Goal: Communication & Community: Answer question/provide support

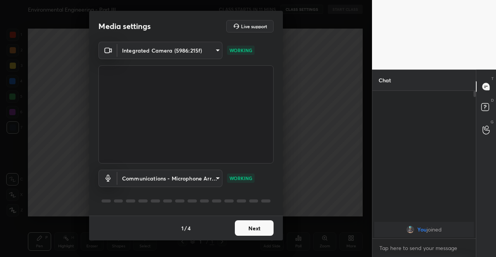
click at [267, 232] on button "Next" at bounding box center [254, 228] width 39 height 15
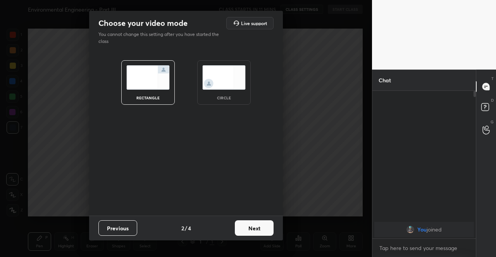
click at [267, 232] on button "Next" at bounding box center [254, 228] width 39 height 15
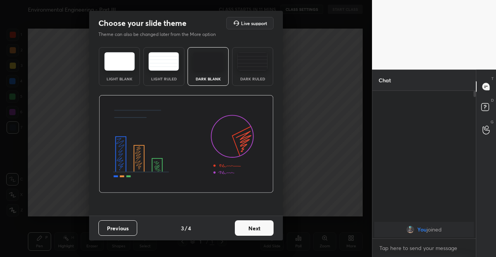
click at [267, 232] on button "Next" at bounding box center [254, 228] width 39 height 15
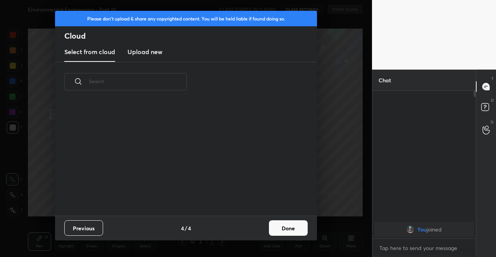
scroll to position [114, 249]
click at [148, 55] on h3 "Upload new" at bounding box center [144, 51] width 35 height 9
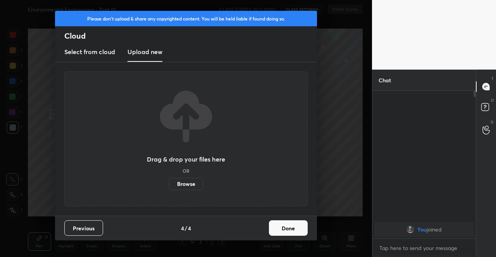
click at [180, 185] on label "Browse" at bounding box center [186, 184] width 34 height 12
click at [169, 185] on input "Browse" at bounding box center [169, 184] width 0 height 12
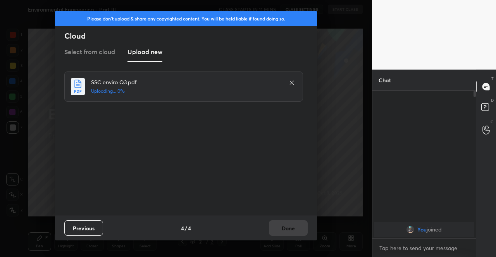
click at [284, 232] on div "Previous 4 / 4 Done" at bounding box center [186, 228] width 262 height 25
click at [284, 231] on button "Done" at bounding box center [288, 228] width 39 height 15
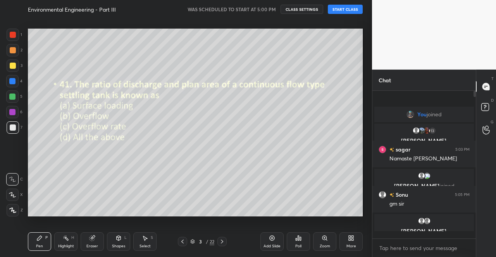
scroll to position [146, 101]
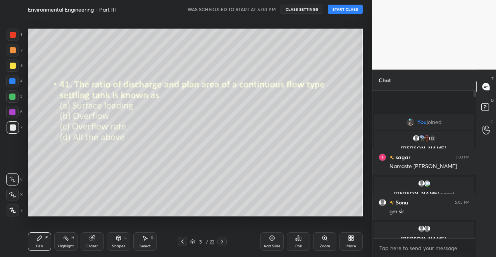
drag, startPoint x: 182, startPoint y: 244, endPoint x: 196, endPoint y: 225, distance: 23.7
click at [184, 241] on icon at bounding box center [182, 242] width 6 height 6
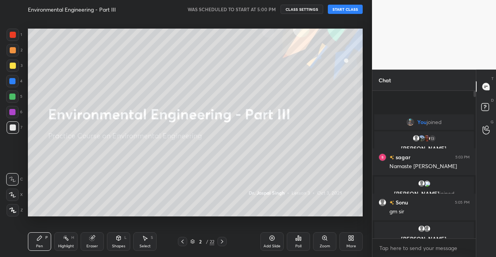
click at [344, 6] on button "START CLASS" at bounding box center [345, 9] width 35 height 9
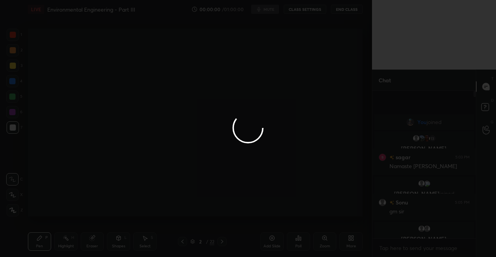
click at [266, 9] on div at bounding box center [248, 128] width 496 height 257
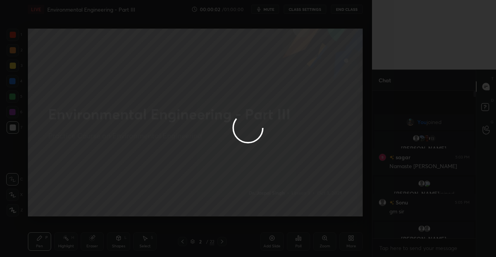
click at [266, 9] on div at bounding box center [248, 128] width 496 height 257
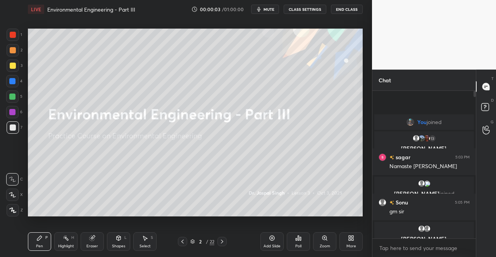
click at [266, 9] on span "mute" at bounding box center [268, 9] width 11 height 5
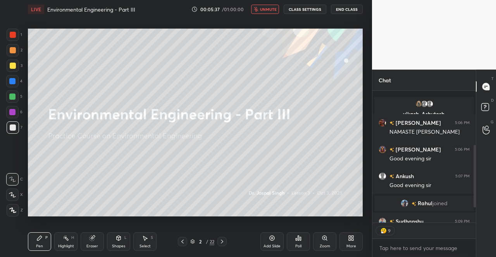
scroll to position [146, 0]
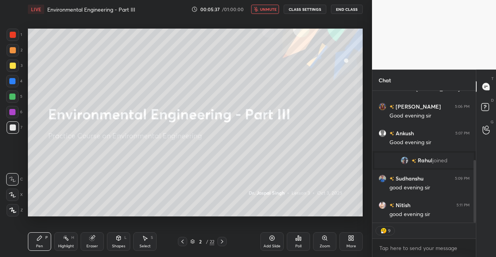
click at [407, 213] on div "good evening sir" at bounding box center [429, 215] width 80 height 8
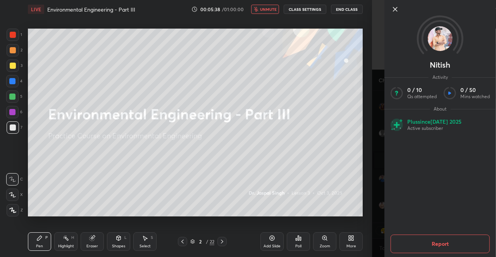
scroll to position [173, 0]
click at [396, 9] on icon at bounding box center [394, 9] width 9 height 9
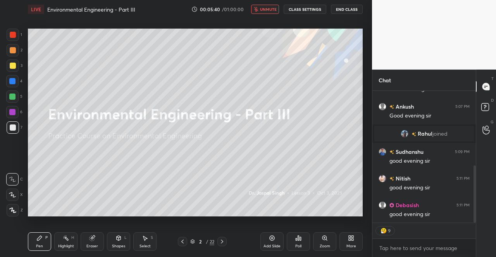
drag, startPoint x: 11, startPoint y: 59, endPoint x: 14, endPoint y: 75, distance: 16.2
click at [11, 60] on div at bounding box center [13, 66] width 12 height 12
click at [14, 210] on icon at bounding box center [12, 210] width 7 height 5
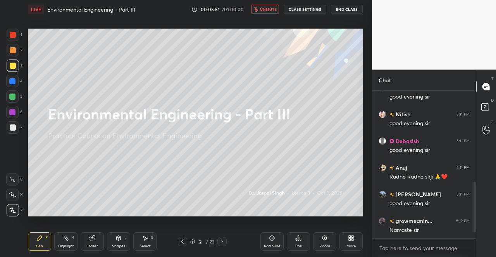
scroll to position [237, 0]
click at [268, 9] on span "unmute" at bounding box center [268, 9] width 17 height 5
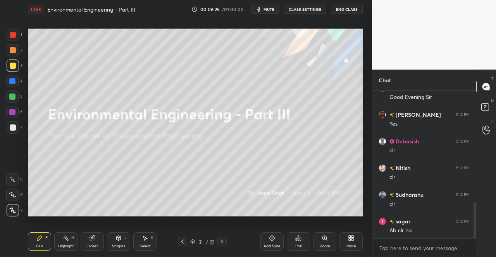
scroll to position [451, 0]
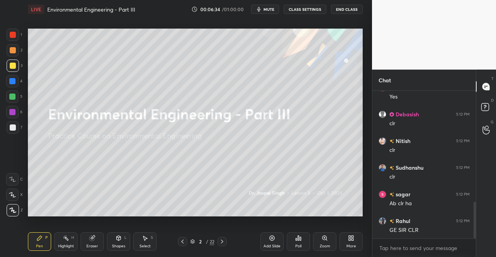
click at [221, 243] on icon at bounding box center [222, 242] width 6 height 6
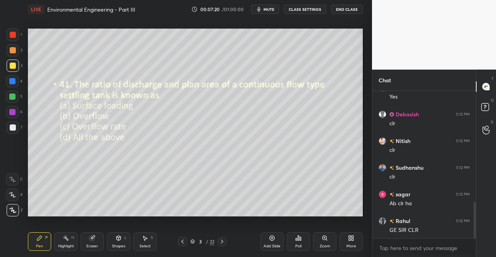
click at [43, 237] on div "Pen P" at bounding box center [39, 242] width 23 height 19
click at [35, 235] on div "Pen P" at bounding box center [39, 242] width 23 height 19
click at [302, 241] on div "Poll" at bounding box center [298, 242] width 23 height 19
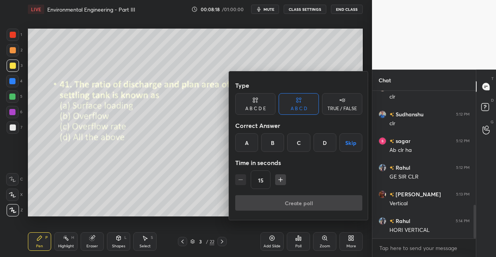
click at [330, 143] on div "D" at bounding box center [324, 143] width 23 height 19
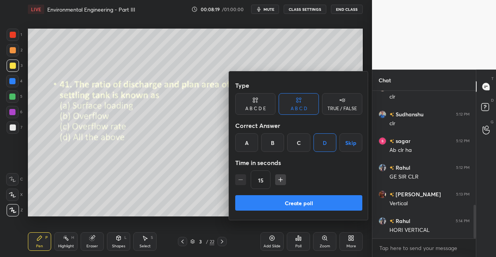
click at [315, 200] on button "Create poll" at bounding box center [298, 203] width 127 height 15
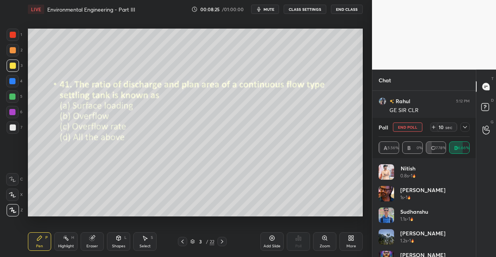
scroll to position [598, 0]
click at [465, 129] on icon at bounding box center [465, 127] width 6 height 6
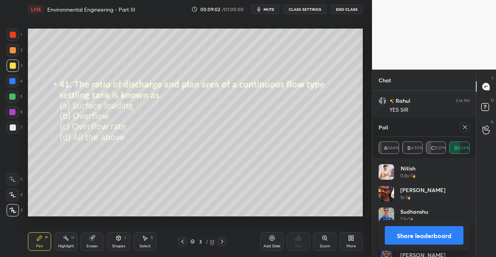
scroll to position [731, 0]
click at [465, 126] on icon at bounding box center [465, 127] width 6 height 6
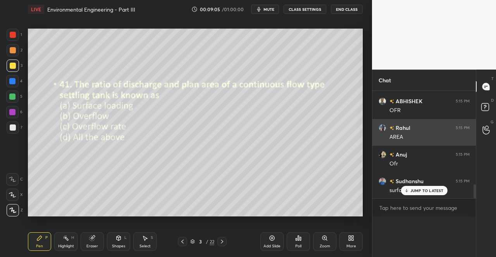
scroll to position [34, 89]
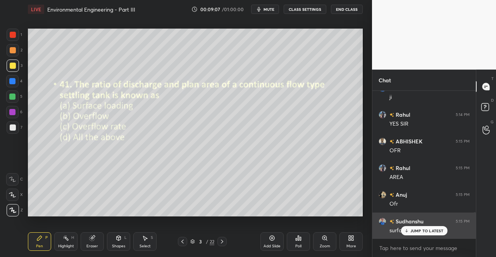
click at [417, 228] on div "JUMP TO LATEST" at bounding box center [423, 231] width 46 height 9
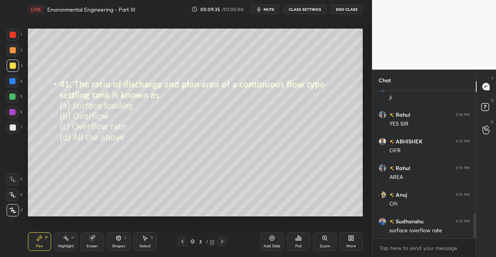
scroll to position [718, 0]
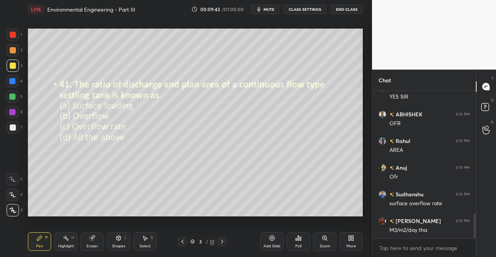
click at [181, 244] on icon at bounding box center [182, 242] width 6 height 6
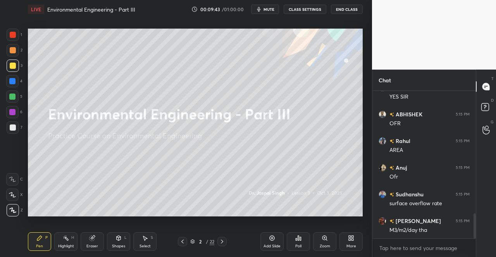
click at [183, 243] on icon at bounding box center [182, 242] width 6 height 6
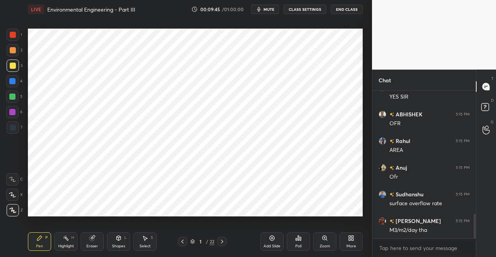
scroll to position [736, 0]
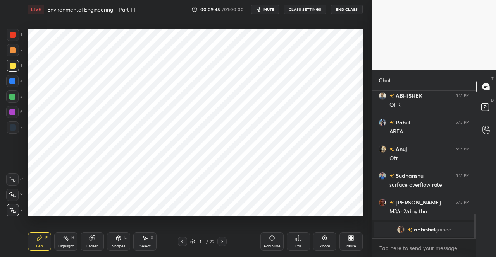
click at [351, 244] on div "More" at bounding box center [350, 242] width 23 height 19
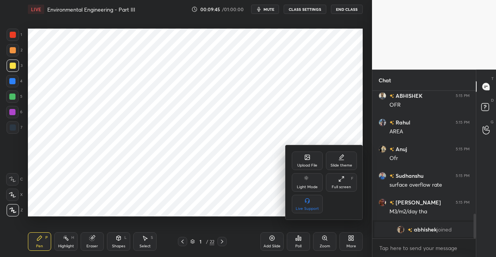
click at [306, 156] on icon at bounding box center [306, 156] width 1 height 1
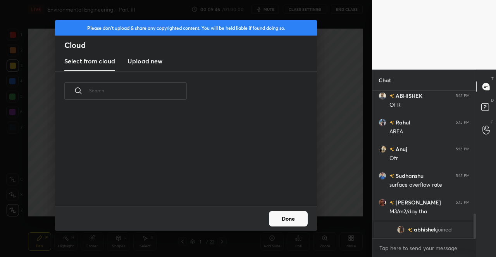
scroll to position [95, 249]
click at [151, 62] on h3 "Upload new" at bounding box center [144, 61] width 35 height 9
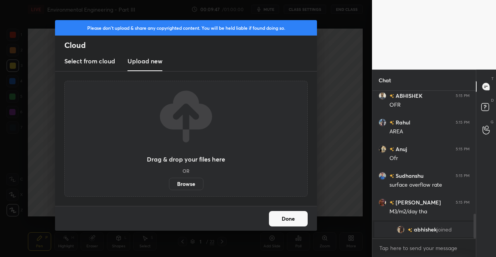
click at [190, 180] on label "Browse" at bounding box center [186, 184] width 34 height 12
click at [169, 180] on input "Browse" at bounding box center [169, 184] width 0 height 12
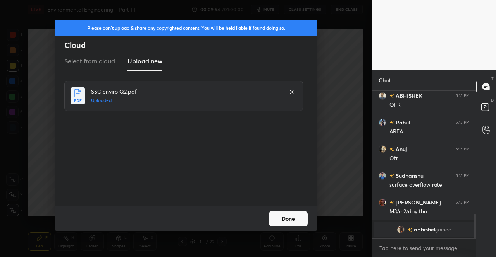
click at [290, 223] on button "Done" at bounding box center [288, 218] width 39 height 15
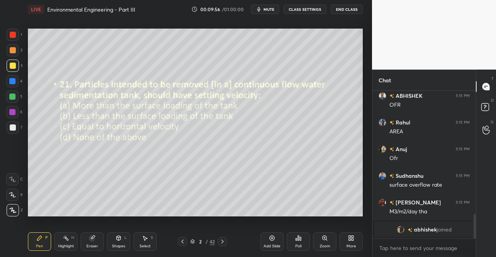
click at [225, 243] on icon at bounding box center [222, 242] width 6 height 6
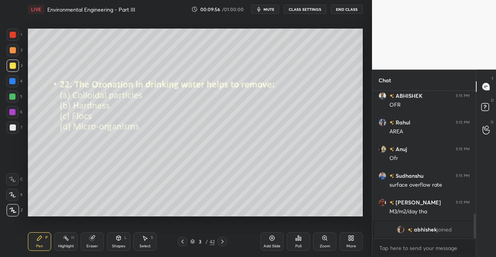
click at [224, 243] on icon at bounding box center [222, 242] width 6 height 6
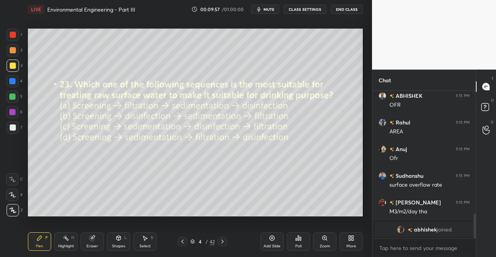
click at [224, 243] on icon at bounding box center [222, 242] width 6 height 6
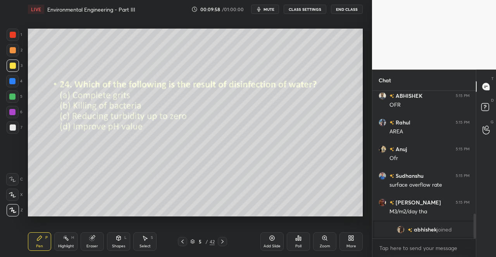
click at [224, 243] on icon at bounding box center [222, 242] width 6 height 6
click at [179, 244] on div at bounding box center [182, 241] width 9 height 9
click at [222, 242] on icon at bounding box center [222, 242] width 2 height 4
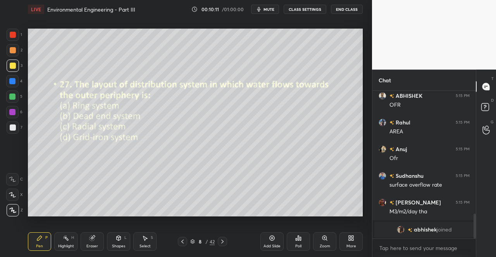
click at [222, 242] on icon at bounding box center [222, 242] width 2 height 4
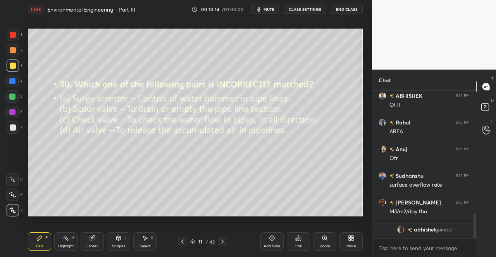
click at [222, 242] on icon at bounding box center [222, 242] width 2 height 4
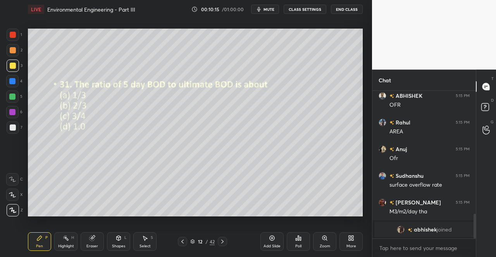
click at [222, 242] on icon at bounding box center [222, 242] width 2 height 4
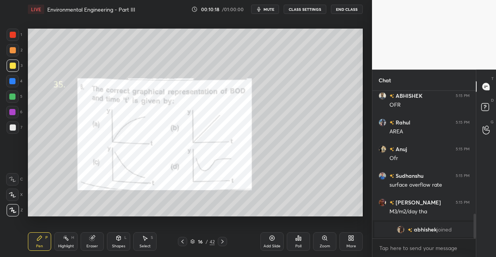
click at [222, 242] on icon at bounding box center [222, 242] width 2 height 4
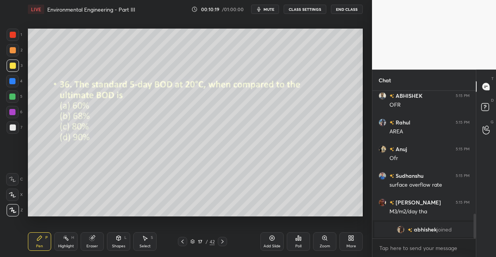
click at [222, 242] on icon at bounding box center [222, 242] width 2 height 4
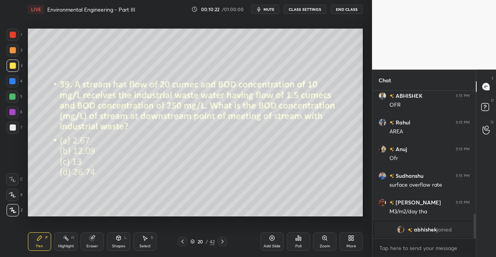
click at [222, 242] on icon at bounding box center [222, 242] width 2 height 4
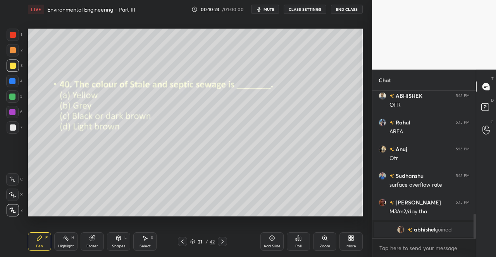
click at [222, 242] on icon at bounding box center [222, 242] width 2 height 4
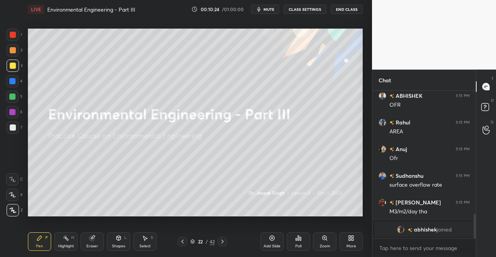
click at [176, 240] on div "22 / 42" at bounding box center [202, 241] width 116 height 9
click at [179, 241] on icon at bounding box center [182, 242] width 6 height 6
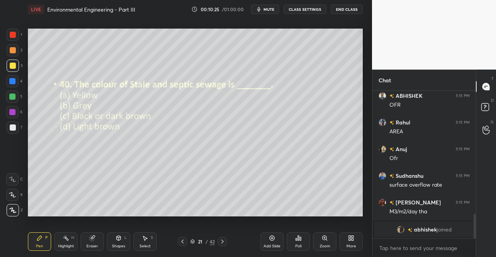
click at [180, 240] on icon at bounding box center [182, 242] width 6 height 6
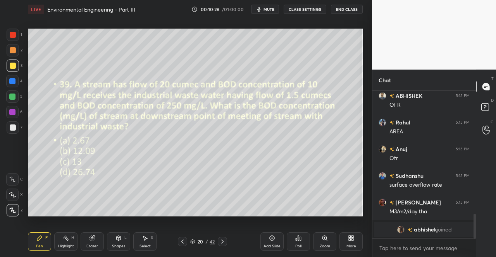
click at [180, 240] on icon at bounding box center [182, 242] width 6 height 6
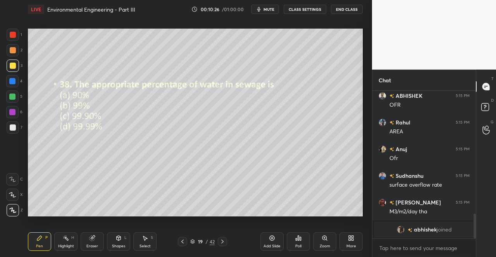
click at [180, 240] on icon at bounding box center [182, 242] width 6 height 6
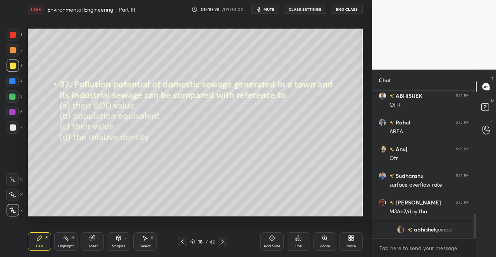
click at [180, 240] on icon at bounding box center [182, 242] width 6 height 6
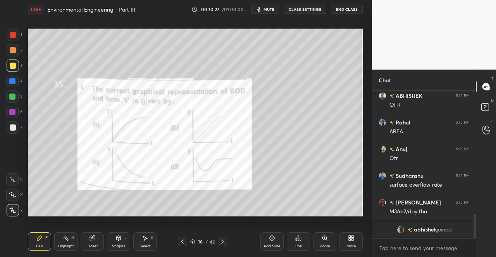
click at [180, 240] on icon at bounding box center [182, 242] width 6 height 6
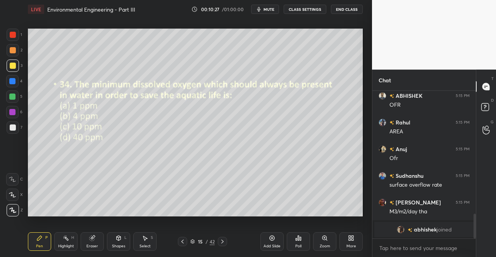
click at [180, 240] on icon at bounding box center [182, 242] width 6 height 6
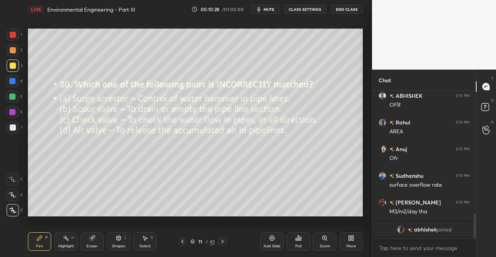
click at [180, 240] on icon at bounding box center [182, 242] width 6 height 6
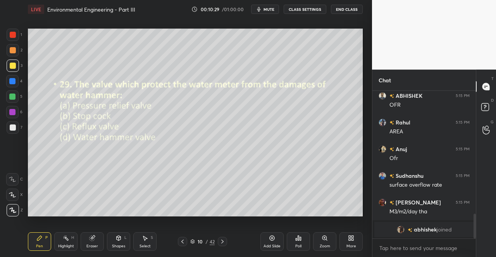
click at [180, 240] on icon at bounding box center [182, 242] width 6 height 6
click at [179, 242] on icon at bounding box center [182, 242] width 6 height 6
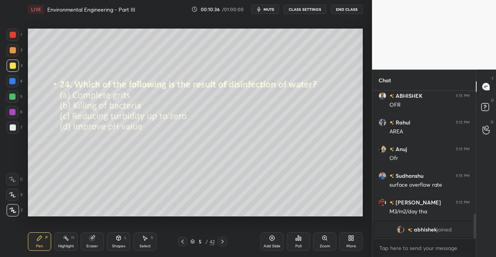
click at [179, 242] on icon at bounding box center [182, 242] width 6 height 6
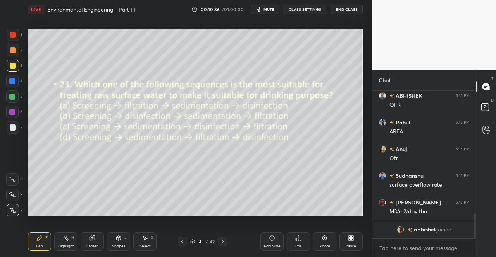
click at [179, 242] on icon at bounding box center [182, 242] width 6 height 6
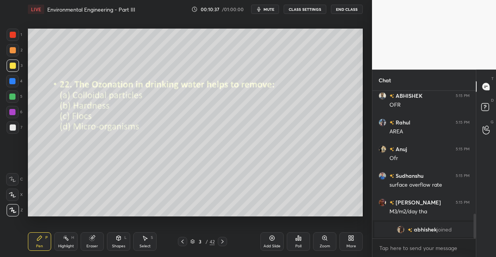
click at [179, 242] on icon at bounding box center [182, 242] width 6 height 6
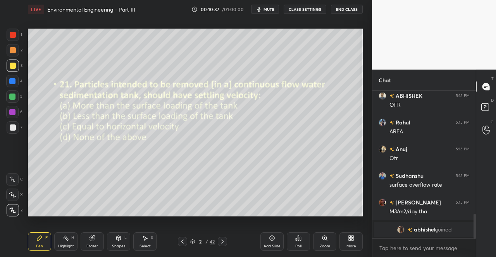
click at [179, 242] on icon at bounding box center [182, 242] width 6 height 6
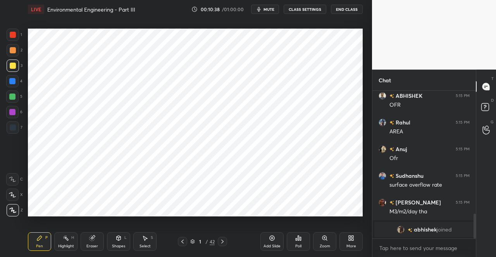
click at [218, 242] on div at bounding box center [222, 241] width 9 height 9
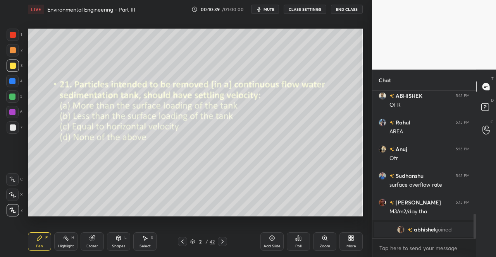
click at [350, 242] on div "More" at bounding box center [350, 242] width 23 height 19
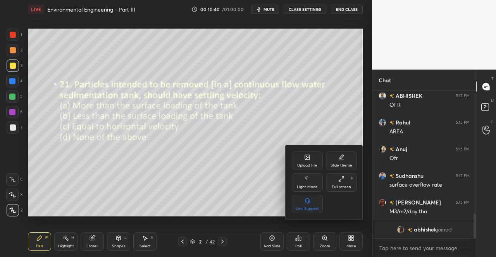
click at [314, 160] on div "Upload File" at bounding box center [307, 161] width 31 height 19
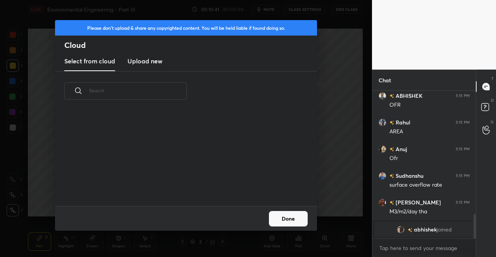
click at [136, 64] on h3 "Upload new" at bounding box center [144, 61] width 35 height 9
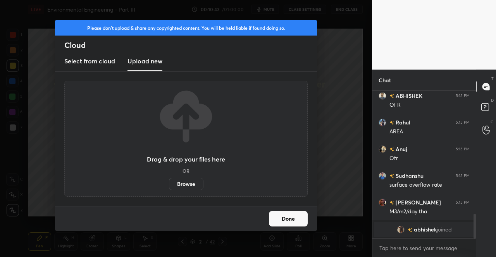
click at [178, 185] on label "Browse" at bounding box center [186, 184] width 34 height 12
click at [169, 185] on input "Browse" at bounding box center [169, 184] width 0 height 12
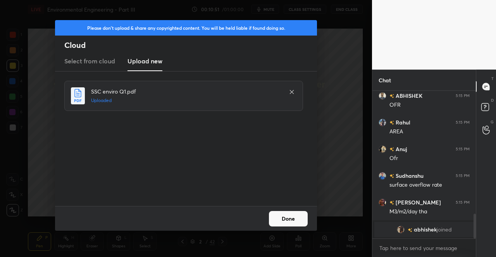
click at [290, 220] on button "Done" at bounding box center [288, 218] width 39 height 15
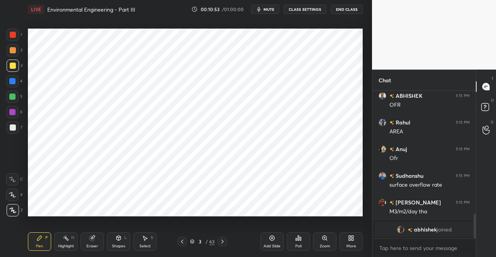
click at [222, 239] on div at bounding box center [222, 241] width 9 height 9
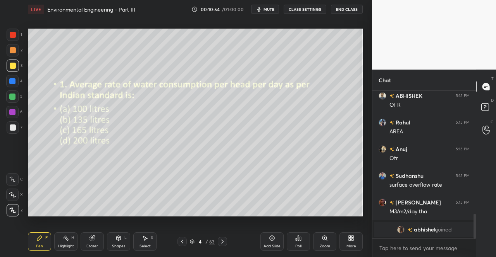
click at [223, 242] on icon at bounding box center [222, 242] width 6 height 6
click at [224, 242] on icon at bounding box center [222, 242] width 6 height 6
click at [225, 242] on icon at bounding box center [222, 242] width 6 height 6
click at [225, 242] on div at bounding box center [222, 241] width 9 height 9
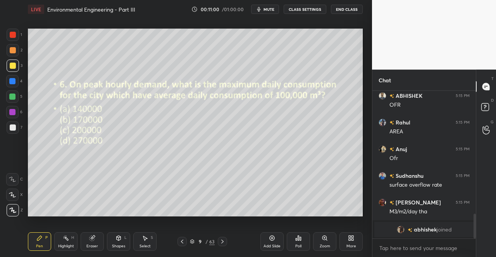
click at [224, 242] on icon at bounding box center [222, 242] width 6 height 6
click at [223, 243] on icon at bounding box center [222, 242] width 6 height 6
click at [222, 243] on icon at bounding box center [222, 242] width 6 height 6
click at [223, 243] on icon at bounding box center [222, 242] width 6 height 6
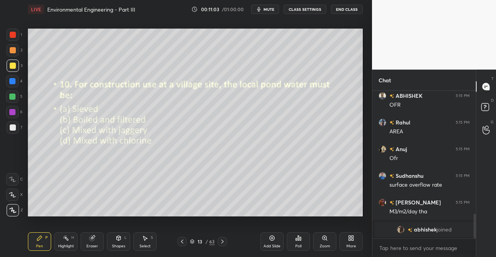
click at [223, 243] on icon at bounding box center [222, 242] width 6 height 6
click at [222, 244] on icon at bounding box center [222, 242] width 6 height 6
click at [222, 243] on icon at bounding box center [222, 242] width 2 height 4
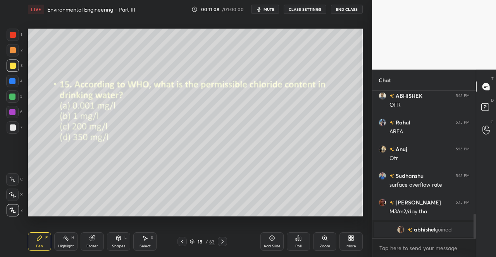
click at [222, 244] on icon at bounding box center [222, 242] width 6 height 6
click at [223, 243] on icon at bounding box center [222, 242] width 6 height 6
click at [222, 243] on icon at bounding box center [222, 242] width 2 height 4
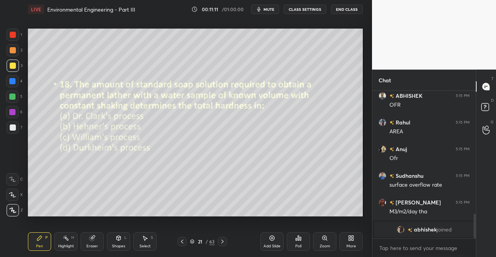
click at [222, 243] on icon at bounding box center [222, 242] width 6 height 6
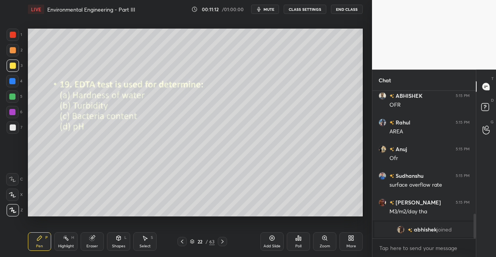
click at [223, 242] on icon at bounding box center [222, 242] width 2 height 4
click at [222, 243] on icon at bounding box center [222, 242] width 2 height 4
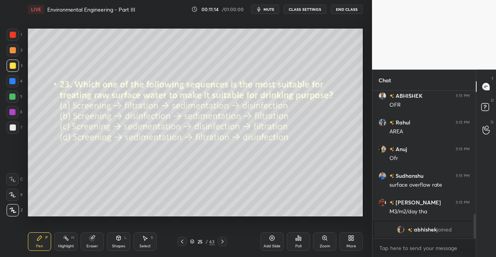
click at [222, 243] on icon at bounding box center [222, 242] width 2 height 4
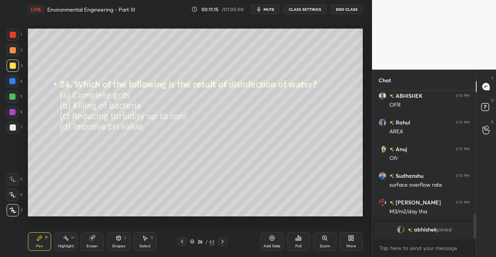
click at [221, 242] on icon at bounding box center [222, 242] width 6 height 6
click at [222, 242] on icon at bounding box center [222, 242] width 2 height 4
click at [222, 242] on icon at bounding box center [222, 242] width 6 height 6
click at [221, 242] on icon at bounding box center [222, 242] width 6 height 6
click at [180, 243] on icon at bounding box center [182, 242] width 6 height 6
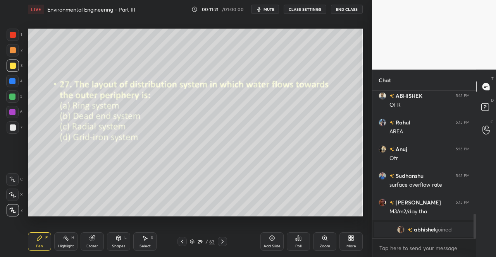
click at [185, 243] on icon at bounding box center [182, 242] width 6 height 6
click at [225, 239] on icon at bounding box center [222, 242] width 6 height 6
click at [225, 239] on div at bounding box center [222, 241] width 9 height 9
click at [225, 239] on icon at bounding box center [222, 242] width 6 height 6
click at [225, 239] on div at bounding box center [222, 241] width 9 height 9
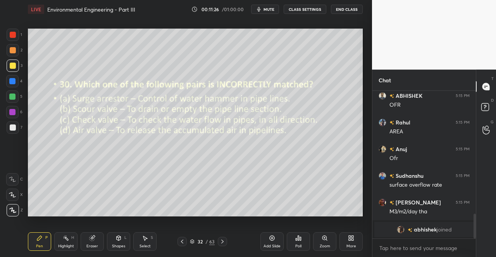
click at [225, 239] on icon at bounding box center [222, 242] width 6 height 6
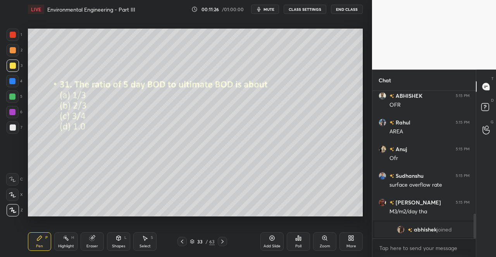
click at [225, 239] on icon at bounding box center [222, 242] width 6 height 6
click at [224, 240] on icon at bounding box center [222, 242] width 6 height 6
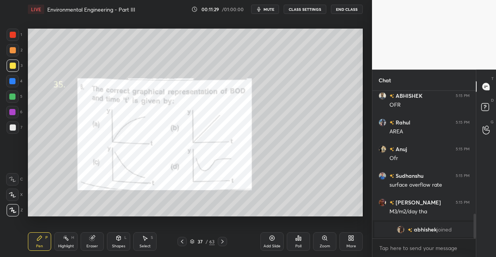
click at [223, 240] on icon at bounding box center [222, 242] width 6 height 6
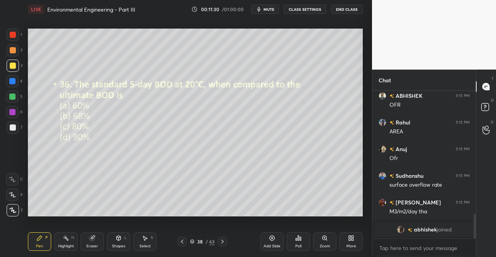
click at [223, 240] on icon at bounding box center [222, 242] width 6 height 6
click at [222, 240] on icon at bounding box center [222, 242] width 6 height 6
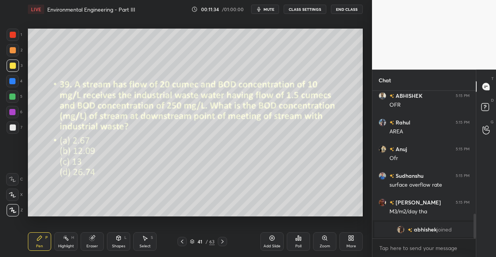
click at [223, 239] on icon at bounding box center [222, 242] width 6 height 6
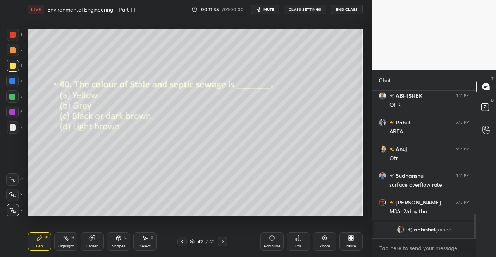
click at [223, 240] on icon at bounding box center [222, 242] width 6 height 6
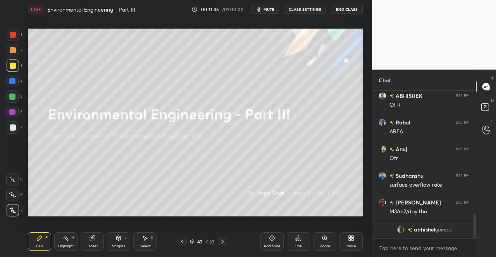
click at [221, 239] on icon at bounding box center [222, 242] width 6 height 6
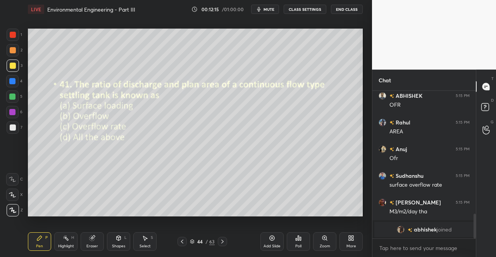
click at [223, 242] on icon at bounding box center [222, 242] width 2 height 4
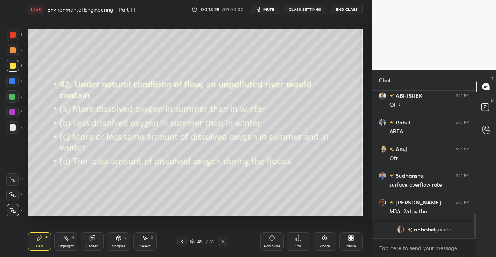
click at [297, 245] on div "Poll" at bounding box center [298, 247] width 6 height 4
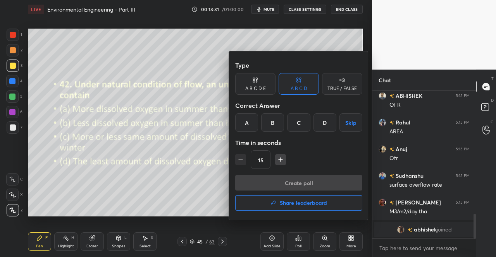
click at [277, 117] on div "B" at bounding box center [272, 122] width 23 height 19
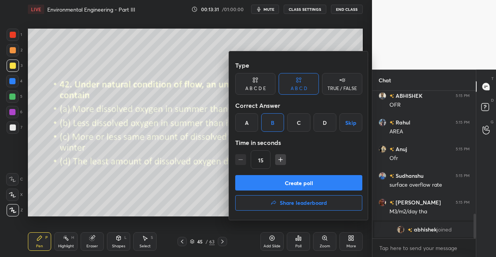
click at [286, 183] on button "Create poll" at bounding box center [298, 182] width 127 height 15
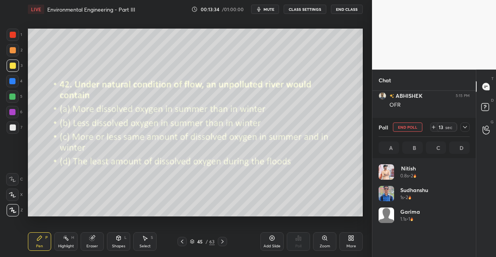
scroll to position [91, 89]
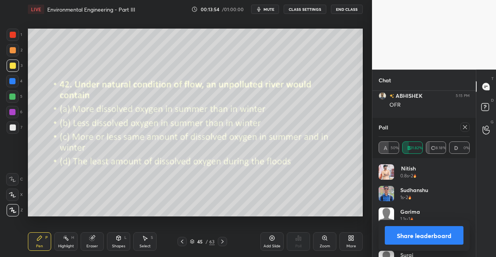
click at [466, 126] on icon at bounding box center [465, 127] width 4 height 4
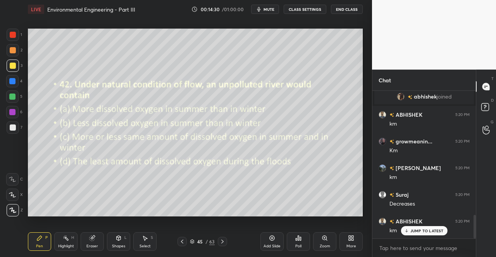
scroll to position [814, 0]
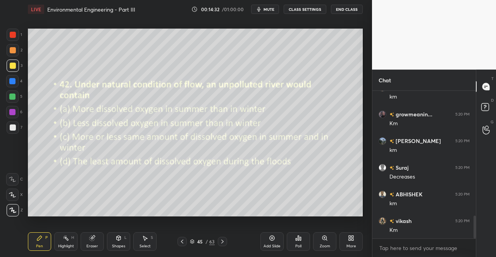
click at [228, 240] on div "45 / 63" at bounding box center [202, 241] width 116 height 9
click at [224, 242] on icon at bounding box center [222, 242] width 6 height 6
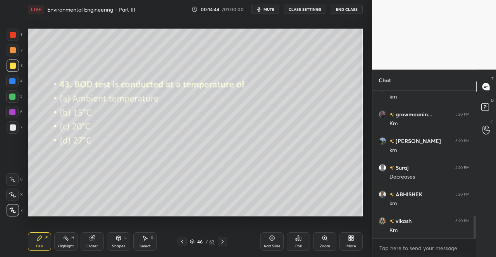
click at [293, 246] on div "Poll" at bounding box center [298, 242] width 23 height 19
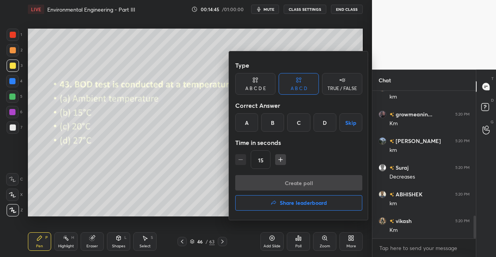
click at [327, 121] on div "D" at bounding box center [324, 122] width 23 height 19
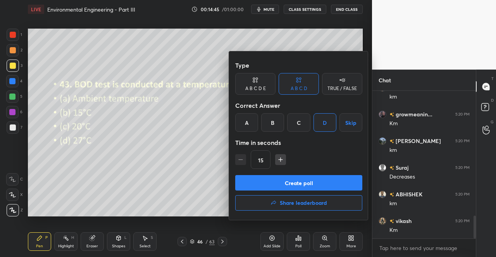
click at [305, 180] on button "Create poll" at bounding box center [298, 182] width 127 height 15
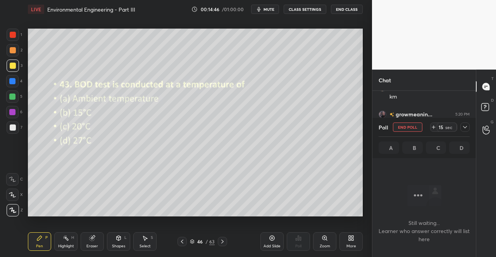
scroll to position [124, 101]
click at [465, 127] on icon at bounding box center [465, 127] width 6 height 6
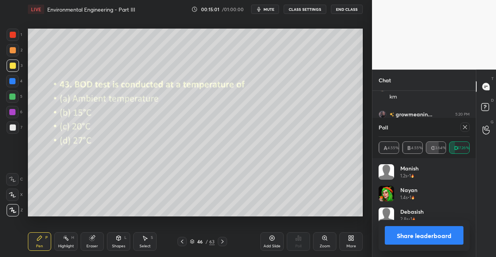
scroll to position [91, 89]
click at [467, 128] on icon at bounding box center [465, 127] width 6 height 6
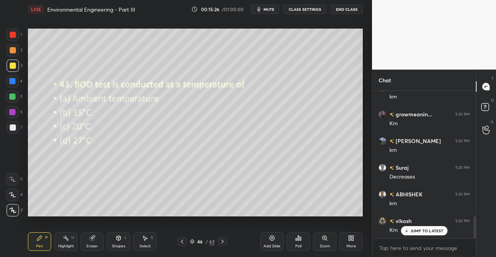
scroll to position [840, 0]
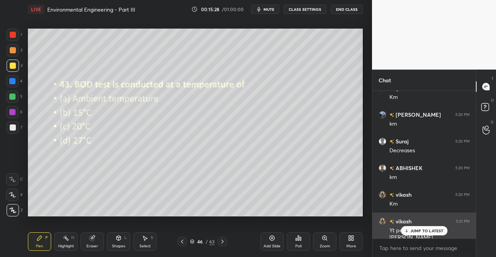
click at [415, 229] on p "JUMP TO LATEST" at bounding box center [426, 231] width 33 height 5
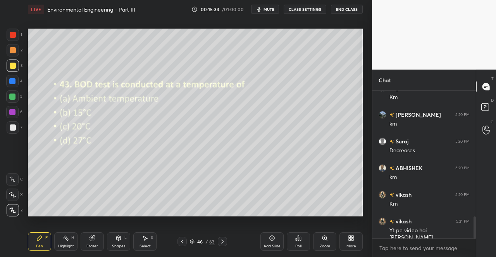
click at [224, 243] on icon at bounding box center [222, 242] width 6 height 6
click at [321, 229] on div "Add Slide Poll Zoom More" at bounding box center [311, 241] width 102 height 43
click at [298, 241] on icon at bounding box center [298, 238] width 1 height 5
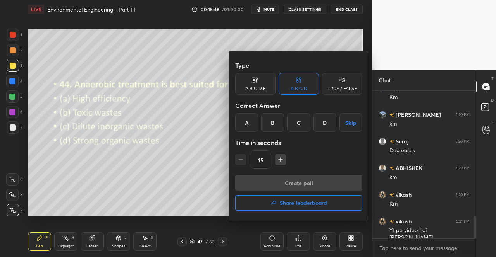
click at [325, 125] on div "D" at bounding box center [324, 122] width 23 height 19
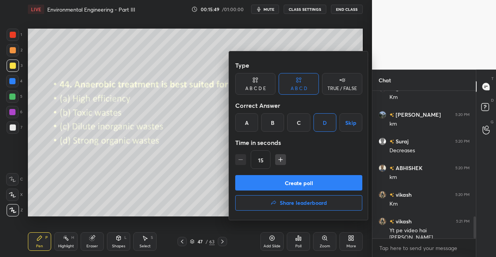
click at [319, 179] on button "Create poll" at bounding box center [298, 182] width 127 height 15
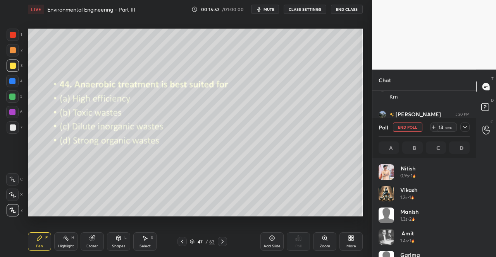
scroll to position [3, 2]
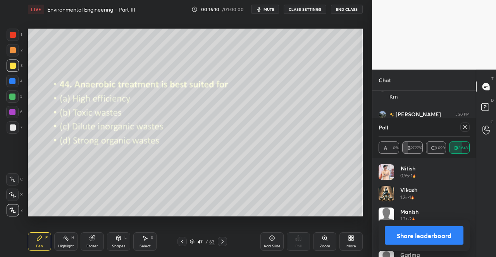
click at [466, 125] on icon at bounding box center [465, 127] width 6 height 6
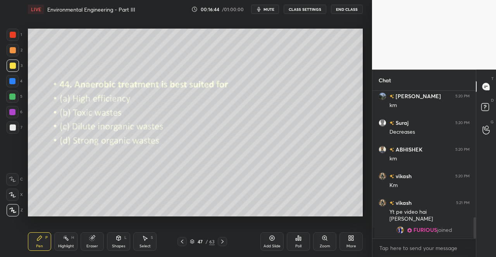
scroll to position [886, 0]
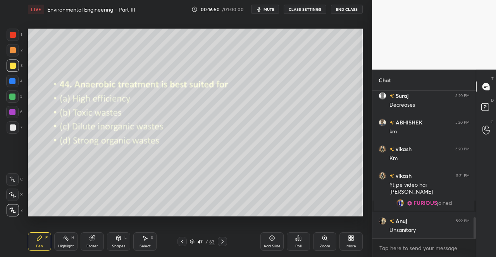
click at [223, 240] on icon at bounding box center [222, 242] width 6 height 6
click at [295, 243] on div "Poll" at bounding box center [298, 242] width 23 height 19
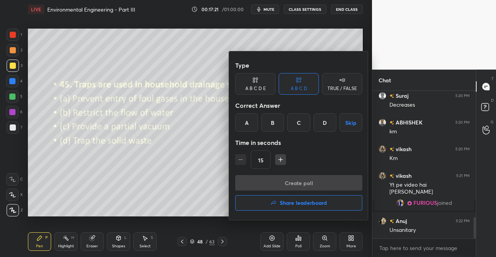
click at [256, 116] on div "A" at bounding box center [246, 122] width 23 height 19
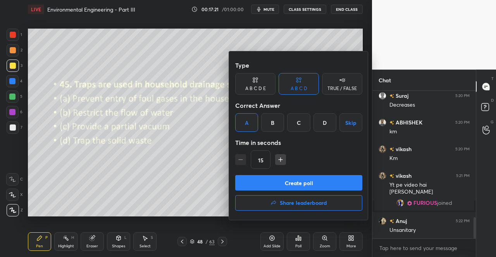
click at [292, 184] on button "Create poll" at bounding box center [298, 182] width 127 height 15
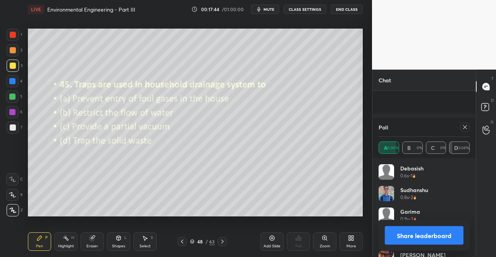
scroll to position [952, 0]
click at [464, 127] on icon at bounding box center [465, 127] width 4 height 4
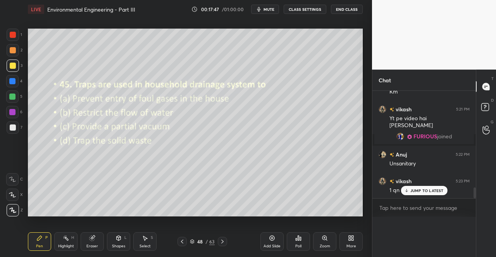
scroll to position [3, 2]
click at [464, 127] on div "FURIOUS joined" at bounding box center [423, 136] width 103 height 19
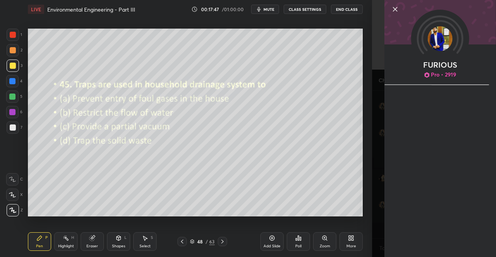
scroll to position [139, 101]
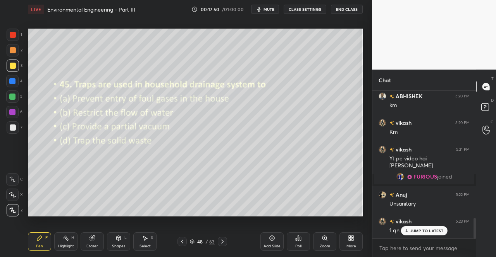
click at [9, 82] on div at bounding box center [12, 81] width 12 height 12
click at [12, 87] on div at bounding box center [12, 81] width 12 height 12
click at [10, 96] on div at bounding box center [12, 97] width 6 height 6
click at [19, 102] on div "5" at bounding box center [14, 97] width 16 height 12
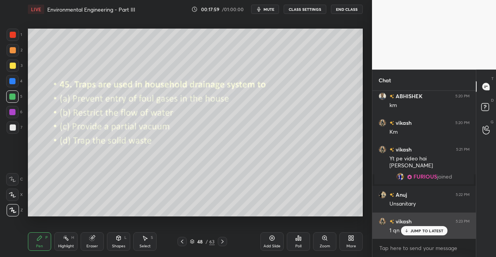
click at [419, 231] on p "JUMP TO LATEST" at bounding box center [426, 231] width 33 height 5
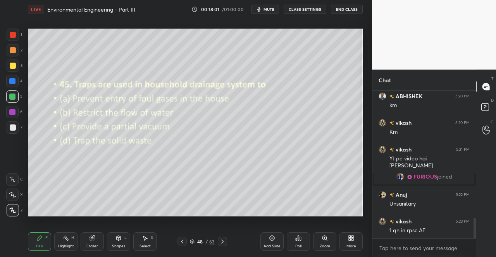
click at [33, 240] on div "Pen P" at bounding box center [39, 242] width 23 height 19
click at [38, 236] on icon at bounding box center [39, 238] width 6 height 6
click at [10, 65] on div at bounding box center [13, 66] width 6 height 6
click at [13, 68] on div at bounding box center [13, 66] width 6 height 6
click at [223, 242] on icon at bounding box center [222, 242] width 2 height 4
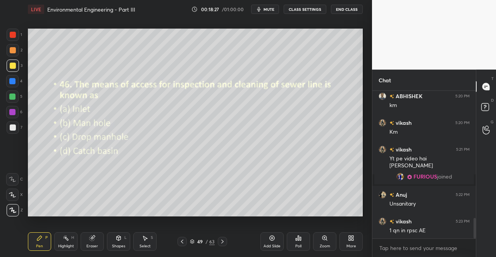
click at [302, 238] on div "Poll" at bounding box center [298, 242] width 23 height 19
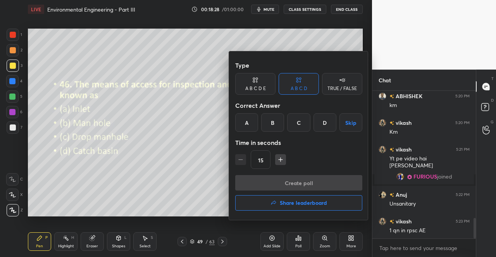
click at [276, 125] on div "B" at bounding box center [272, 122] width 23 height 19
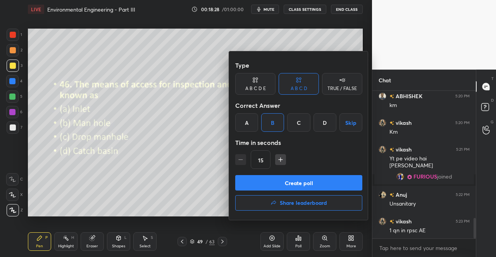
click at [290, 178] on button "Create poll" at bounding box center [298, 182] width 127 height 15
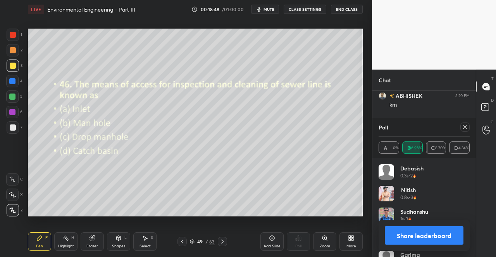
scroll to position [980, 0]
click at [466, 127] on icon at bounding box center [465, 127] width 6 height 6
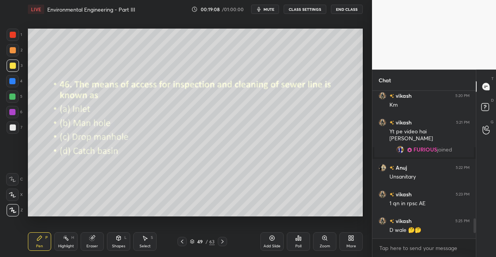
scroll to position [966, 0]
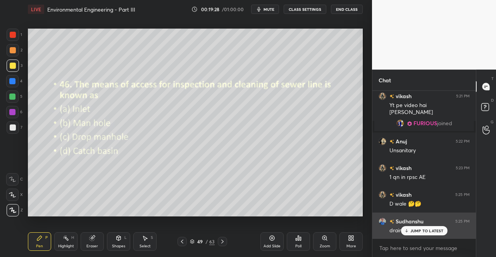
click at [424, 231] on p "JUMP TO LATEST" at bounding box center [426, 231] width 33 height 5
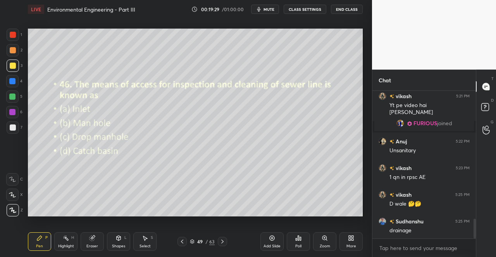
click at [226, 239] on div at bounding box center [222, 241] width 9 height 9
click at [298, 248] on div "Poll" at bounding box center [298, 247] width 6 height 4
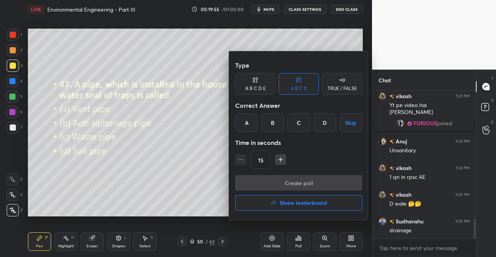
click at [265, 121] on div "B" at bounding box center [272, 122] width 23 height 19
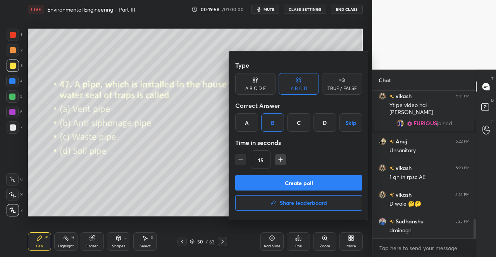
click at [287, 180] on button "Create poll" at bounding box center [298, 182] width 127 height 15
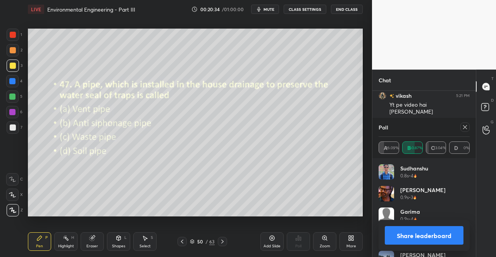
scroll to position [1033, 0]
click at [465, 127] on icon at bounding box center [465, 127] width 4 height 4
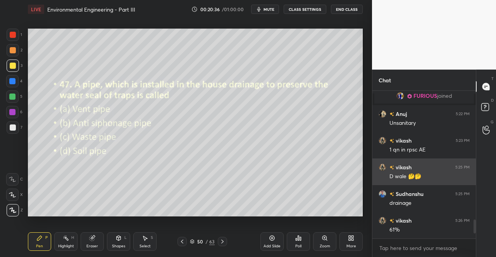
scroll to position [146, 101]
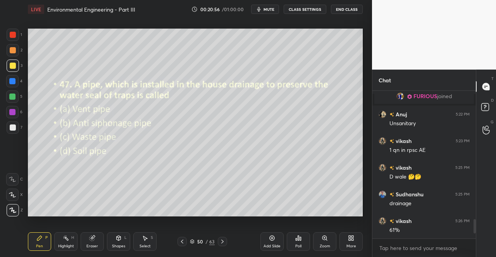
click at [185, 237] on div "Pen P Highlight H Eraser Shapes L Select S 50 / 63 Add Slide Poll Zoom More" at bounding box center [195, 242] width 335 height 31
click at [183, 238] on div at bounding box center [181, 241] width 9 height 9
click at [182, 238] on div at bounding box center [181, 241] width 9 height 9
click at [88, 242] on div "Eraser" at bounding box center [92, 242] width 23 height 19
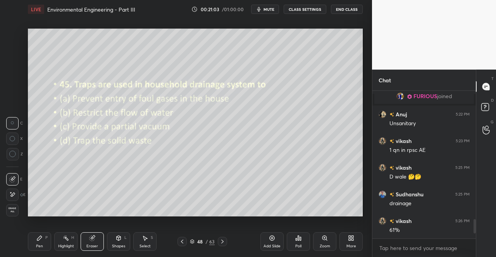
click at [39, 238] on icon at bounding box center [39, 238] width 6 height 6
click at [45, 238] on div "P" at bounding box center [46, 238] width 2 height 4
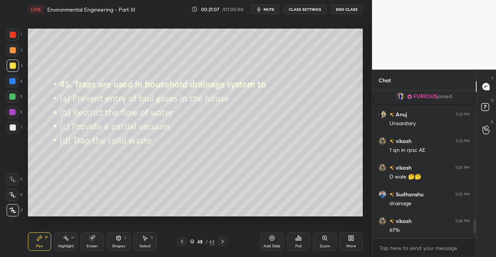
click at [124, 240] on div "Shapes L" at bounding box center [118, 242] width 23 height 19
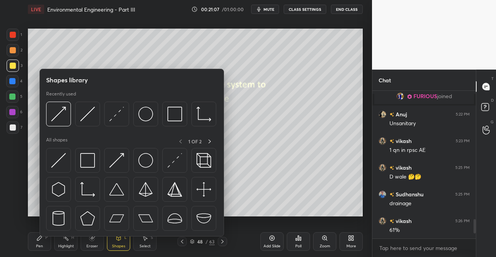
click at [61, 165] on img at bounding box center [58, 160] width 15 height 15
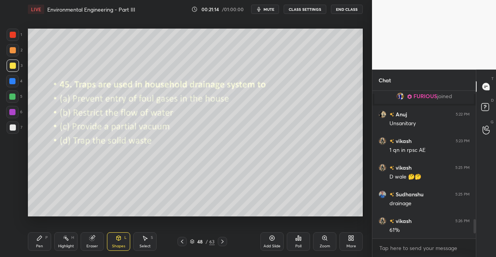
click at [143, 240] on icon at bounding box center [145, 238] width 6 height 6
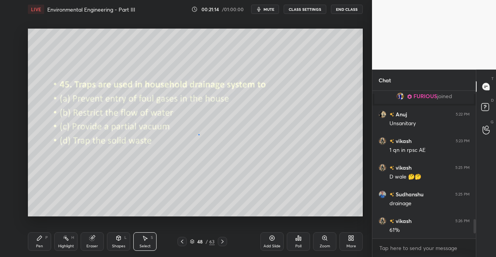
click at [200, 138] on div "0 ° Undo Copy Duplicate Duplicate to new slide Delete" at bounding box center [195, 123] width 335 height 188
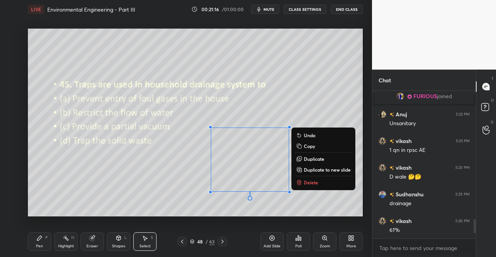
click at [316, 160] on p "Duplicate" at bounding box center [314, 159] width 21 height 6
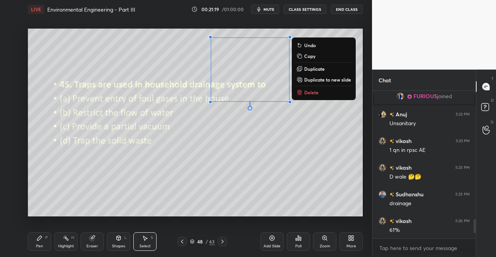
click at [133, 174] on div "0 ° Undo Copy Duplicate Duplicate to new slide Delete" at bounding box center [195, 123] width 335 height 188
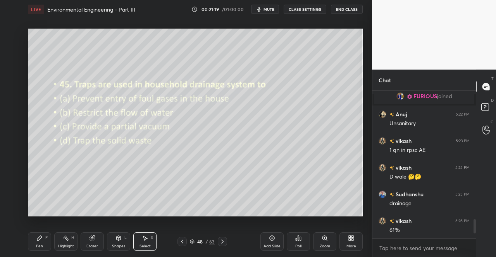
click at [93, 243] on div "Eraser" at bounding box center [92, 242] width 23 height 19
click at [122, 246] on div "Shapes" at bounding box center [118, 247] width 13 height 4
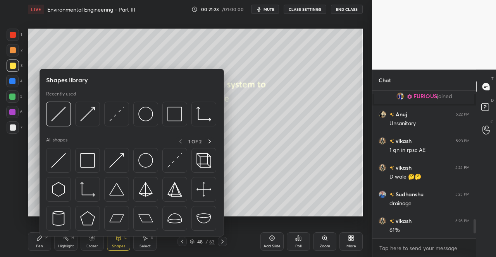
click at [87, 160] on img at bounding box center [87, 160] width 15 height 15
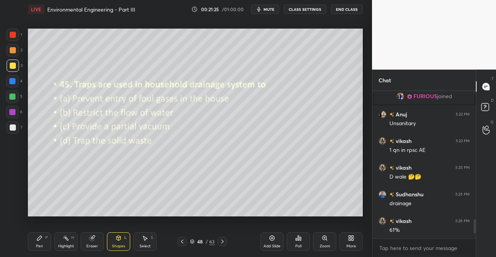
click at [41, 240] on icon at bounding box center [39, 238] width 6 height 6
click at [39, 228] on div "Pen P Highlight H Eraser Shapes L Select S 48 / 63 Add Slide Poll Zoom More" at bounding box center [195, 242] width 335 height 31
click at [11, 68] on div at bounding box center [13, 66] width 6 height 6
click at [12, 69] on div at bounding box center [13, 66] width 6 height 6
click at [15, 34] on div at bounding box center [13, 35] width 6 height 6
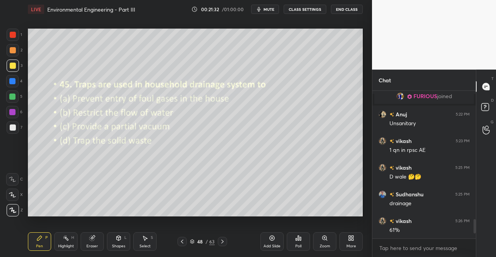
click at [18, 39] on div at bounding box center [13, 35] width 12 height 12
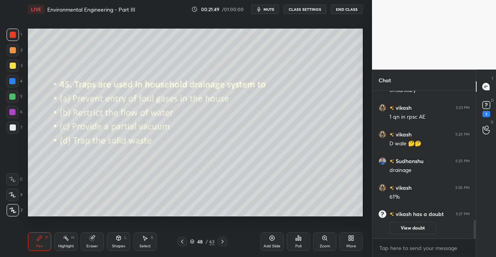
click at [12, 69] on div at bounding box center [13, 66] width 12 height 12
click at [12, 71] on div at bounding box center [13, 66] width 12 height 12
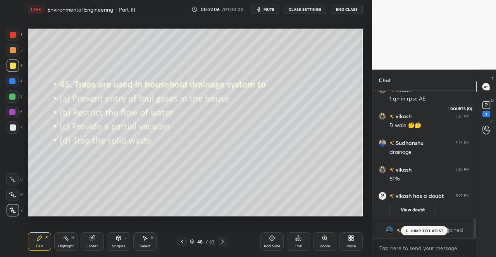
click at [494, 107] on div "D Doubts (D) 1" at bounding box center [486, 109] width 20 height 22
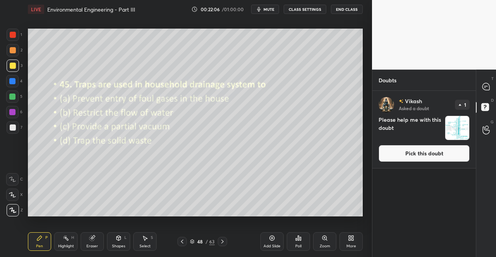
click at [453, 156] on button "Pick this doubt" at bounding box center [423, 153] width 91 height 17
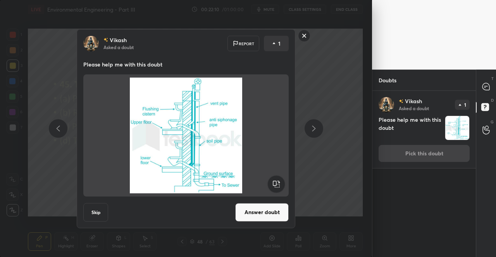
click at [301, 35] on rect at bounding box center [304, 36] width 12 height 12
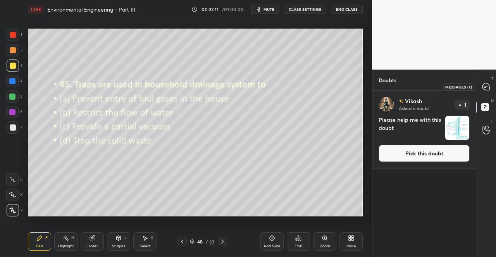
click at [489, 84] on icon at bounding box center [486, 87] width 8 height 8
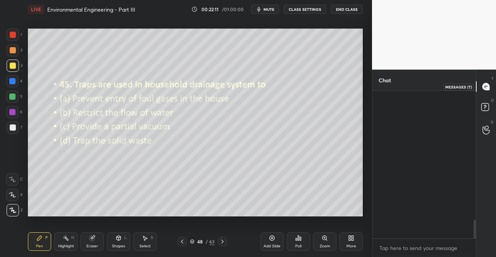
scroll to position [146, 101]
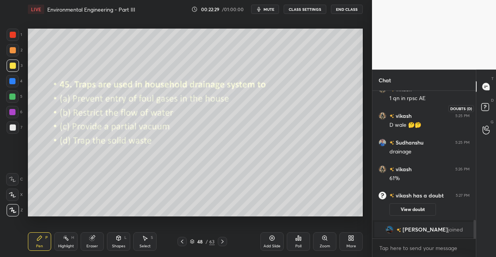
click at [483, 108] on rect at bounding box center [484, 107] width 7 height 7
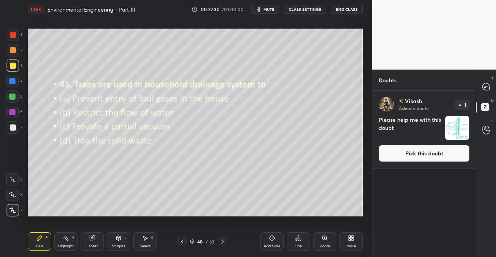
click at [442, 150] on button "Pick this doubt" at bounding box center [423, 153] width 91 height 17
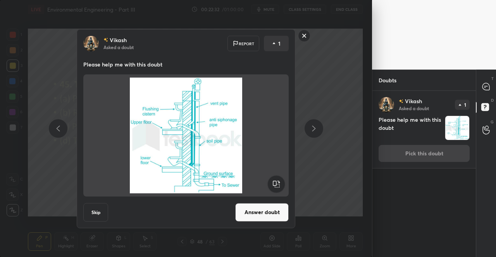
click at [309, 39] on rect at bounding box center [304, 36] width 12 height 12
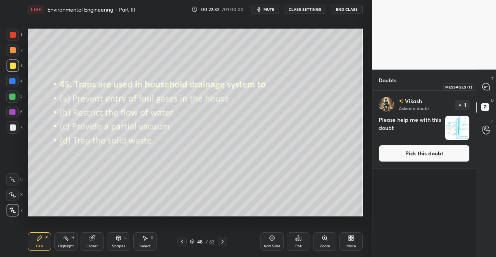
click at [487, 86] on icon at bounding box center [485, 86] width 7 height 7
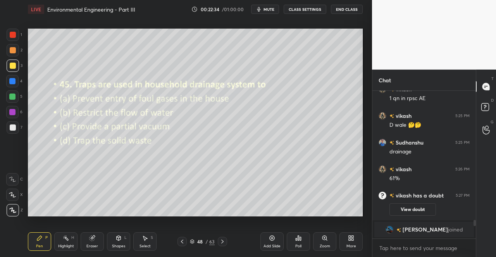
click at [225, 241] on icon at bounding box center [222, 242] width 6 height 6
click at [221, 241] on icon at bounding box center [222, 242] width 2 height 4
click at [38, 245] on div "Pen" at bounding box center [39, 247] width 7 height 4
click at [223, 242] on icon at bounding box center [222, 242] width 6 height 6
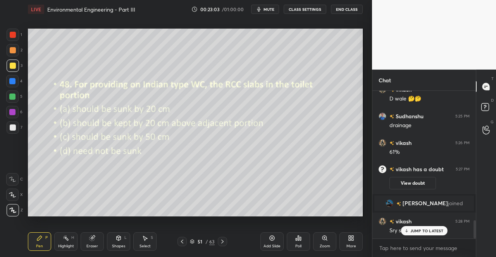
click at [300, 240] on icon at bounding box center [300, 238] width 1 height 3
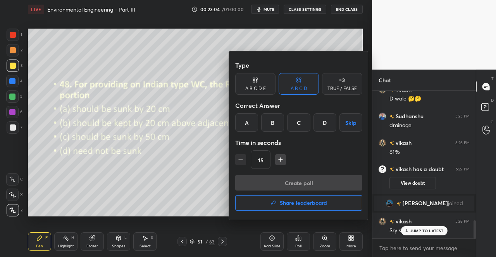
click at [300, 124] on div "C" at bounding box center [298, 122] width 23 height 19
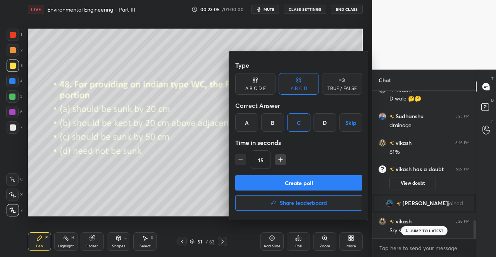
click at [296, 188] on button "Create poll" at bounding box center [298, 182] width 127 height 15
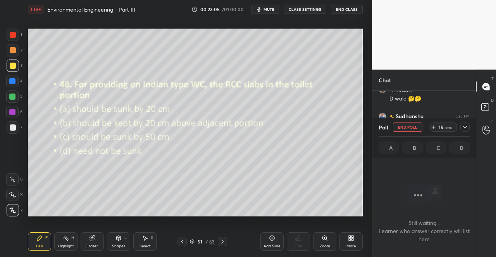
scroll to position [124, 101]
click at [462, 126] on icon at bounding box center [465, 127] width 6 height 6
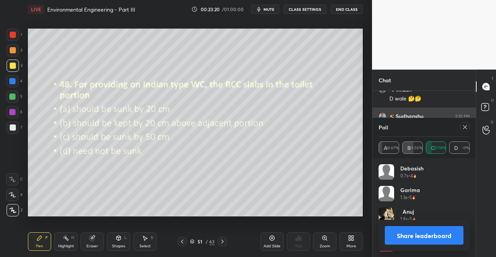
scroll to position [91, 89]
click at [465, 127] on icon at bounding box center [465, 127] width 4 height 4
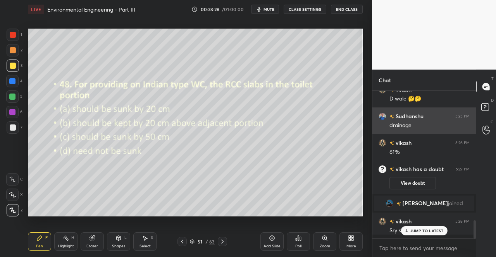
scroll to position [3, 2]
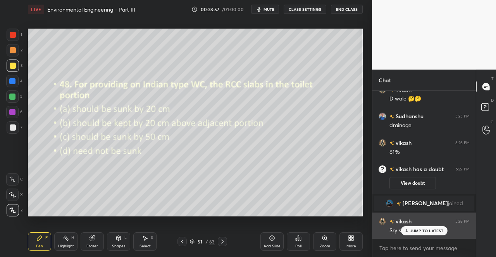
click at [418, 229] on p "JUMP TO LATEST" at bounding box center [426, 231] width 33 height 5
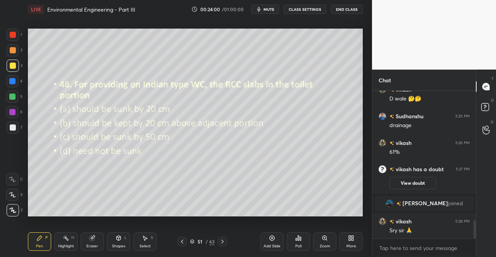
click at [224, 238] on div at bounding box center [222, 241] width 9 height 9
click at [297, 244] on div "Poll" at bounding box center [298, 242] width 23 height 19
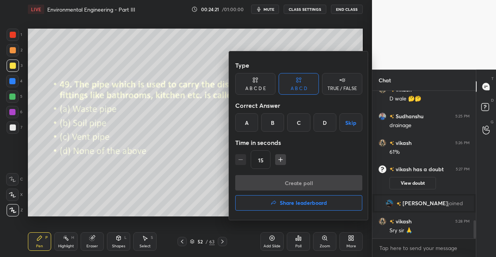
click at [240, 107] on div "Correct Answer" at bounding box center [298, 105] width 127 height 15
click at [246, 128] on div "A" at bounding box center [246, 122] width 23 height 19
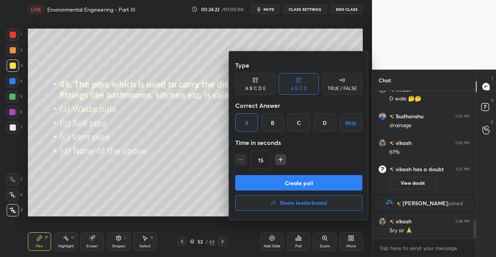
click at [279, 185] on button "Create poll" at bounding box center [298, 182] width 127 height 15
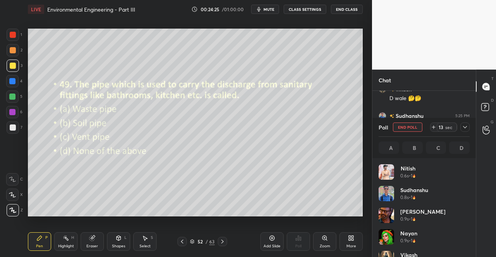
scroll to position [91, 89]
click at [463, 126] on icon at bounding box center [465, 127] width 6 height 6
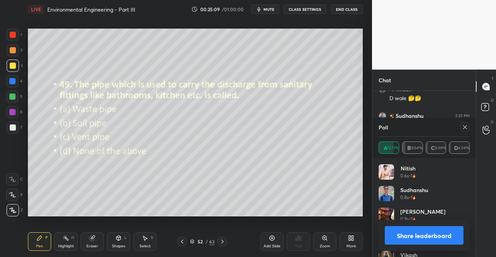
click at [465, 126] on icon at bounding box center [465, 127] width 6 height 6
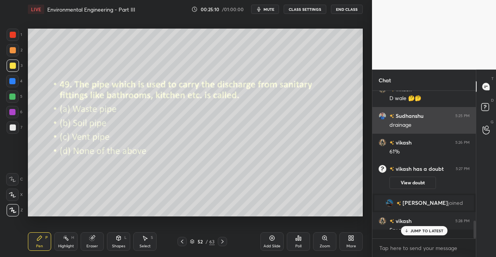
scroll to position [3, 2]
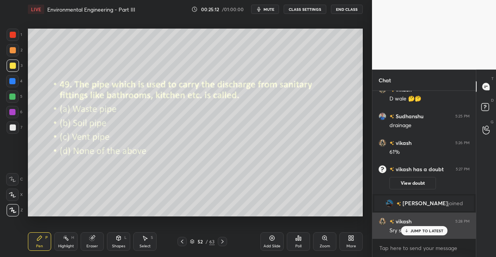
click at [414, 231] on p "JUMP TO LATEST" at bounding box center [426, 231] width 33 height 5
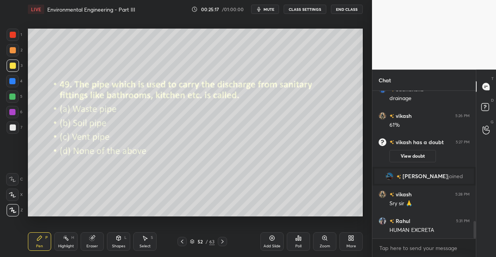
click at [226, 241] on div at bounding box center [222, 241] width 9 height 9
click at [298, 241] on icon at bounding box center [298, 238] width 6 height 6
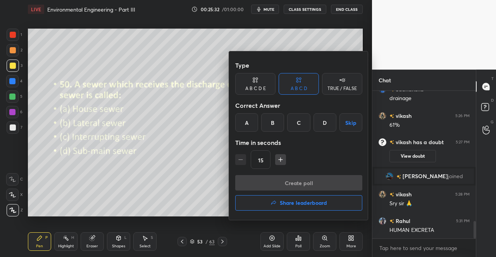
click at [274, 120] on div "B" at bounding box center [272, 122] width 23 height 19
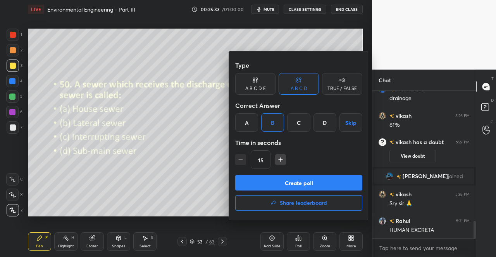
click at [293, 178] on button "Create poll" at bounding box center [298, 182] width 127 height 15
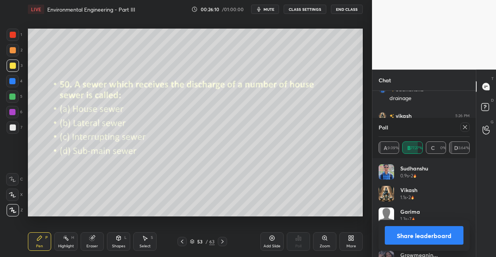
click at [463, 127] on icon at bounding box center [465, 127] width 6 height 6
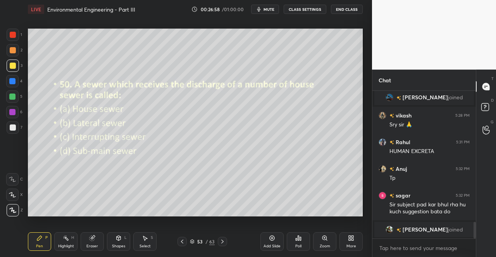
scroll to position [1057, 0]
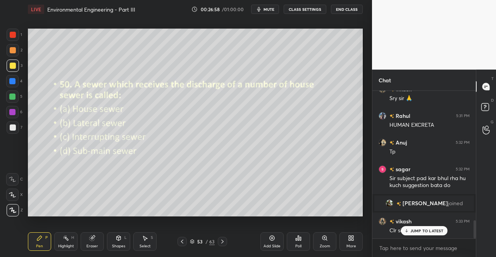
click at [223, 240] on icon at bounding box center [222, 242] width 6 height 6
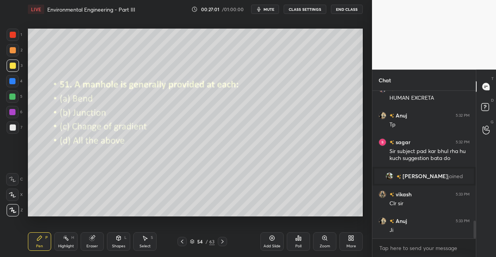
click at [182, 243] on icon at bounding box center [182, 242] width 6 height 6
click at [223, 241] on icon at bounding box center [222, 242] width 6 height 6
click at [40, 239] on icon at bounding box center [39, 238] width 5 height 5
click at [12, 67] on div at bounding box center [13, 66] width 6 height 6
click at [11, 69] on div at bounding box center [13, 66] width 12 height 12
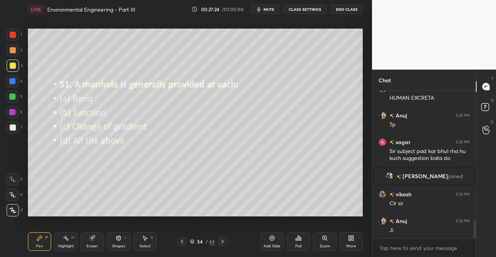
click at [301, 240] on div "Poll" at bounding box center [298, 242] width 23 height 19
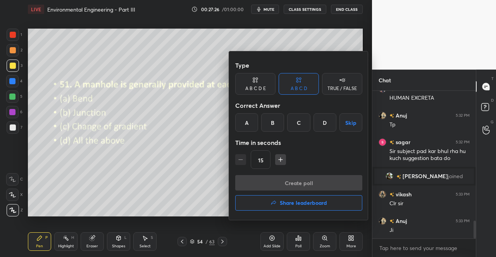
click at [326, 127] on div "D" at bounding box center [324, 122] width 23 height 19
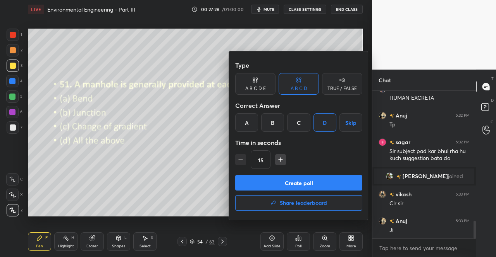
click at [296, 180] on button "Create poll" at bounding box center [298, 182] width 127 height 15
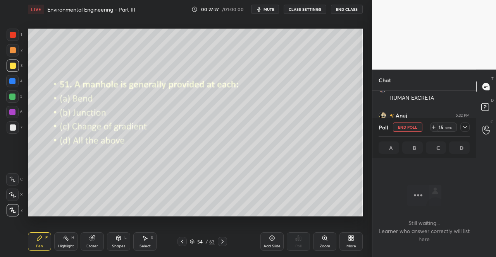
scroll to position [3, 2]
click at [465, 125] on icon at bounding box center [465, 127] width 6 height 6
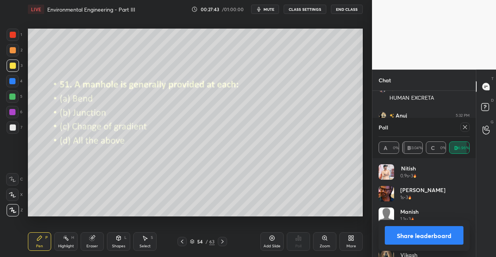
scroll to position [91, 89]
click at [466, 129] on icon at bounding box center [465, 127] width 4 height 4
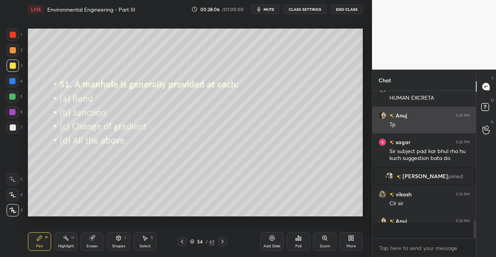
scroll to position [158, 101]
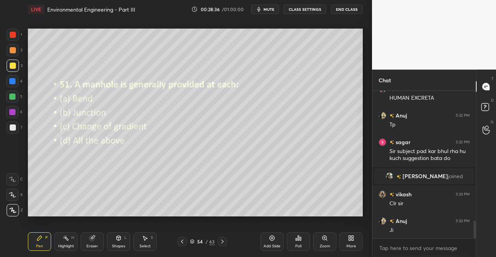
click at [220, 240] on icon at bounding box center [222, 242] width 6 height 6
click at [304, 241] on div "Poll" at bounding box center [298, 242] width 23 height 19
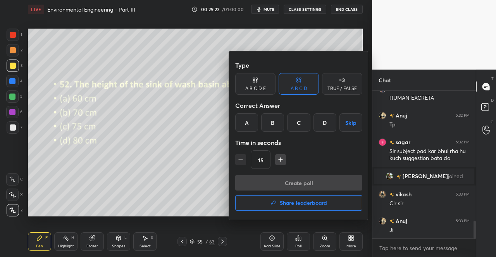
click at [300, 124] on div "C" at bounding box center [298, 122] width 23 height 19
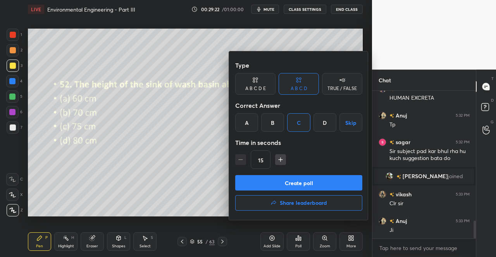
click at [294, 181] on button "Create poll" at bounding box center [298, 182] width 127 height 15
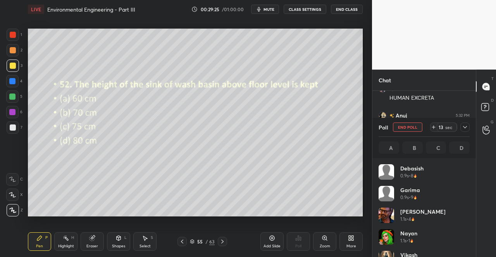
scroll to position [3, 2]
click at [465, 125] on icon at bounding box center [465, 127] width 6 height 6
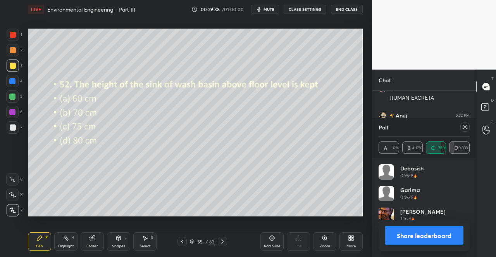
scroll to position [91, 89]
click at [467, 126] on icon at bounding box center [465, 127] width 6 height 6
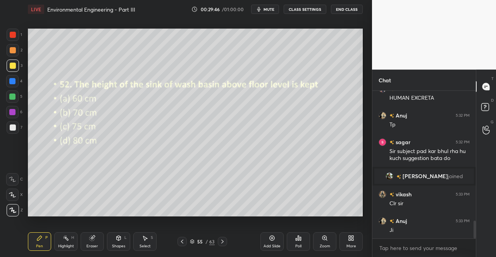
scroll to position [164, 101]
click at [222, 242] on icon at bounding box center [222, 242] width 2 height 4
click at [299, 240] on icon at bounding box center [298, 238] width 6 height 6
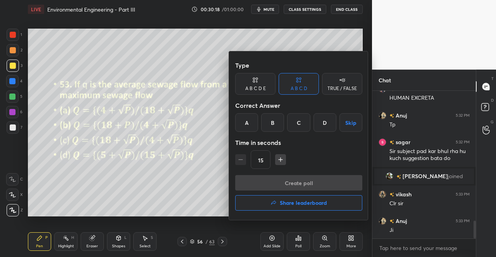
click at [301, 125] on div "C" at bounding box center [298, 122] width 23 height 19
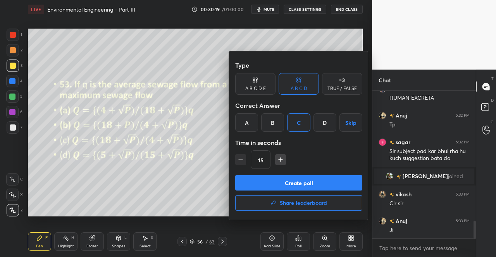
click at [295, 179] on button "Create poll" at bounding box center [298, 182] width 127 height 15
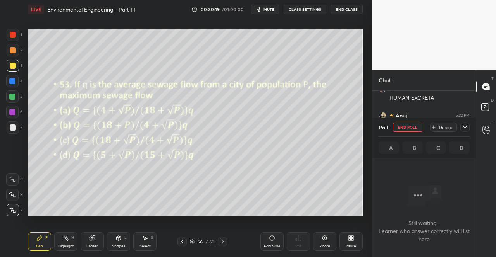
scroll to position [105, 101]
click at [267, 10] on span "mute" at bounding box center [268, 9] width 11 height 5
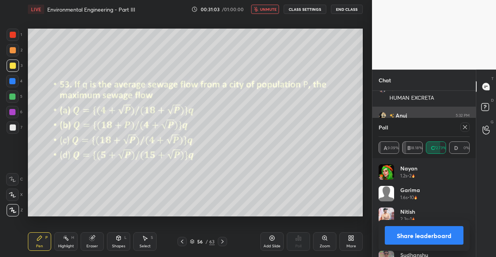
click at [462, 124] on icon at bounding box center [465, 127] width 6 height 6
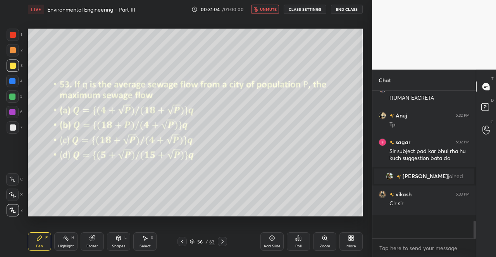
scroll to position [3, 2]
click at [271, 13] on button "unmute" at bounding box center [265, 9] width 28 height 9
click at [98, 245] on div "Eraser" at bounding box center [92, 242] width 23 height 19
click at [94, 240] on icon at bounding box center [91, 238] width 5 height 5
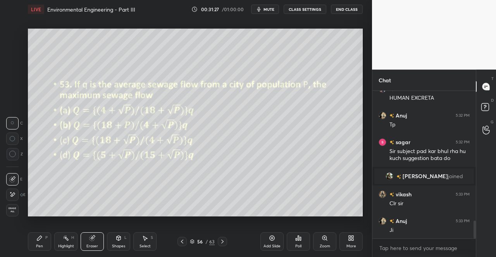
click at [29, 247] on div "Pen P" at bounding box center [39, 242] width 23 height 19
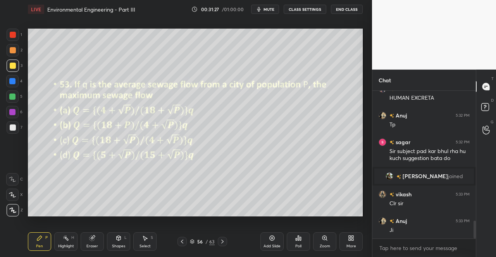
click at [30, 240] on div "Pen P" at bounding box center [39, 242] width 23 height 19
click at [86, 250] on div "Eraser" at bounding box center [92, 242] width 23 height 19
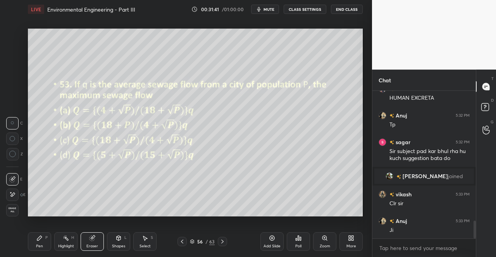
click at [41, 243] on div "Pen P" at bounding box center [39, 242] width 23 height 19
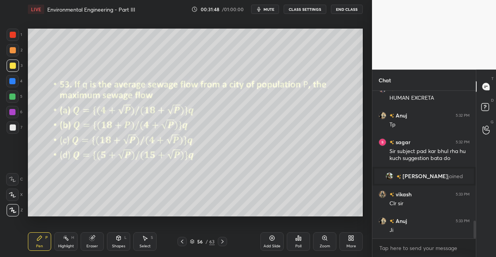
click at [266, 10] on span "mute" at bounding box center [268, 9] width 11 height 5
click at [226, 240] on div at bounding box center [222, 241] width 9 height 9
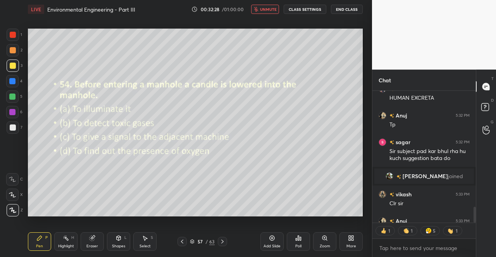
click at [265, 7] on button "unmute" at bounding box center [265, 9] width 28 height 9
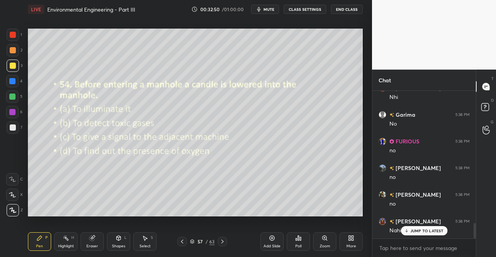
scroll to position [1298, 0]
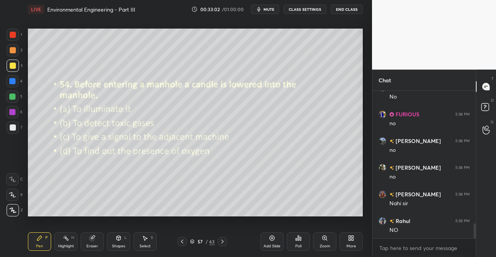
click at [292, 239] on div "Poll" at bounding box center [298, 242] width 23 height 19
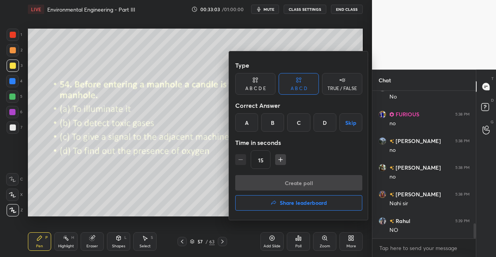
click at [323, 120] on div "D" at bounding box center [324, 122] width 23 height 19
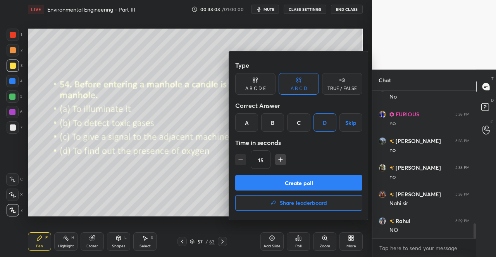
click at [301, 183] on button "Create poll" at bounding box center [298, 182] width 127 height 15
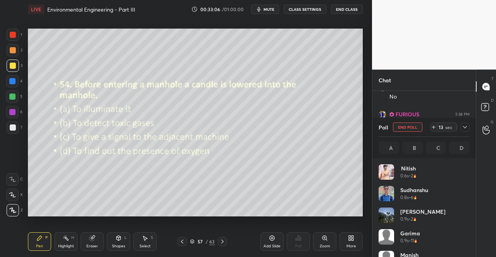
scroll to position [91, 89]
click at [270, 11] on span "mute" at bounding box center [268, 9] width 11 height 5
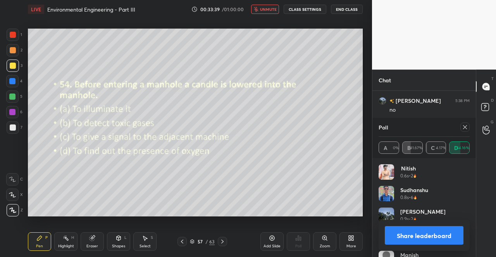
scroll to position [1378, 0]
click at [466, 126] on icon at bounding box center [465, 127] width 6 height 6
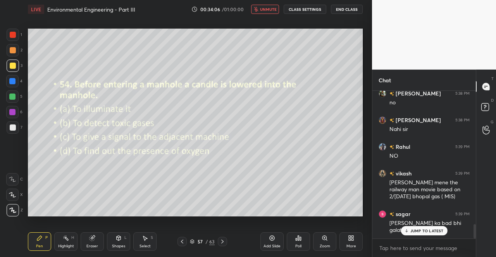
scroll to position [1398, 0]
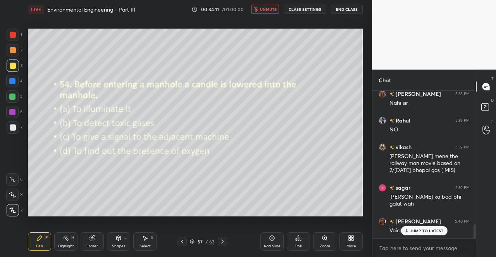
click at [265, 14] on button "unmute" at bounding box center [265, 9] width 28 height 9
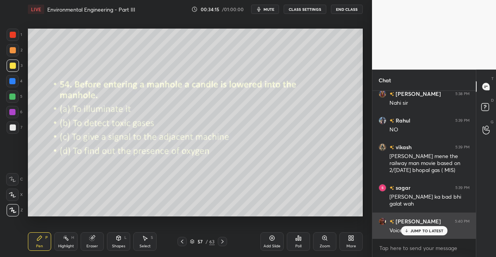
click at [429, 230] on p "JUMP TO LATEST" at bounding box center [426, 231] width 33 height 5
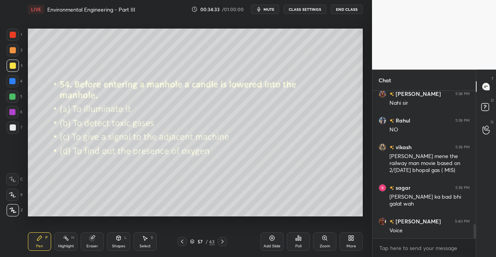
click at [273, 7] on span "mute" at bounding box center [268, 9] width 11 height 5
click at [271, 4] on div "LIVE Environmental Engineering - Part III 00:34:38 / 01:00:00 unmute CLASS SETT…" at bounding box center [195, 9] width 335 height 19
click at [268, 13] on button "unmute" at bounding box center [265, 9] width 28 height 9
click at [422, 213] on div "JUMP TO LATEST" at bounding box center [423, 215] width 46 height 9
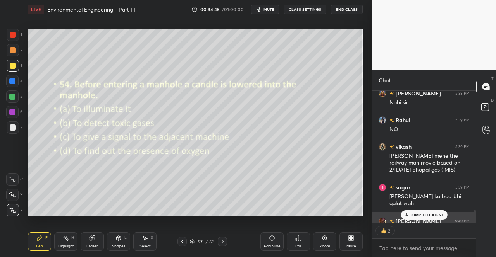
scroll to position [1415, 0]
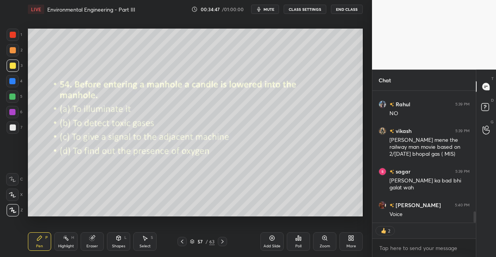
click at [225, 242] on icon at bounding box center [222, 242] width 6 height 6
click at [271, 12] on button "mute" at bounding box center [265, 9] width 28 height 9
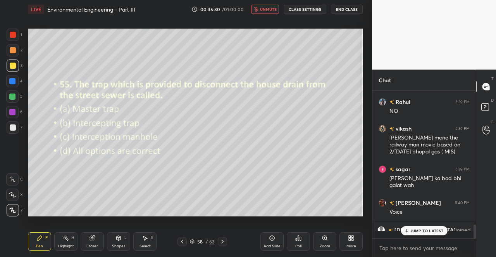
scroll to position [1417, 0]
click at [258, 7] on icon "button" at bounding box center [256, 9] width 5 height 5
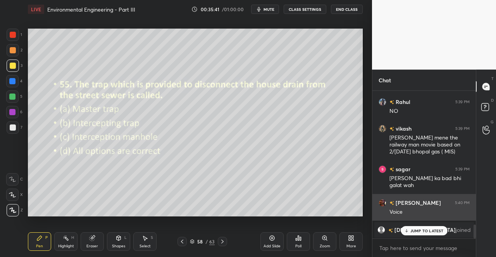
click at [427, 227] on div "JUMP TO LATEST" at bounding box center [423, 231] width 46 height 9
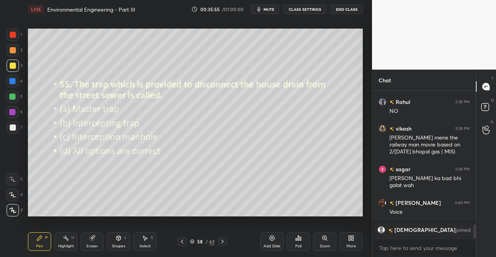
click at [298, 241] on icon at bounding box center [298, 238] width 1 height 5
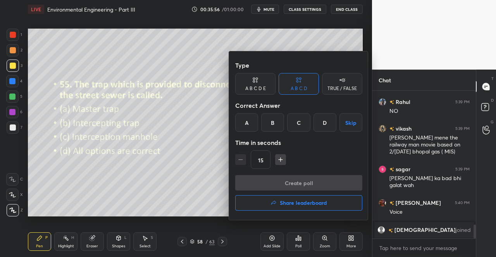
click at [275, 127] on div "B" at bounding box center [272, 122] width 23 height 19
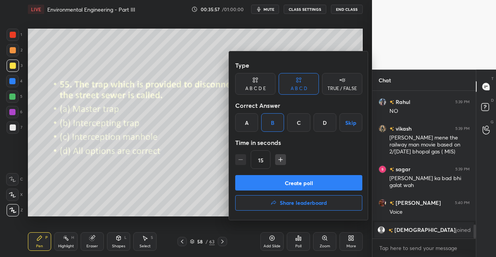
click at [263, 182] on button "Create poll" at bounding box center [298, 182] width 127 height 15
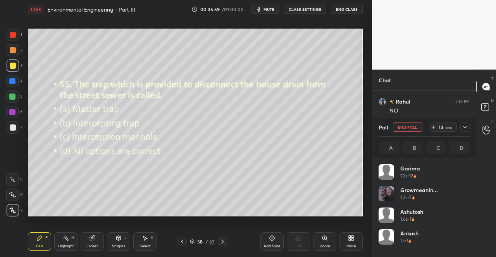
scroll to position [91, 89]
click at [466, 127] on icon at bounding box center [465, 127] width 4 height 2
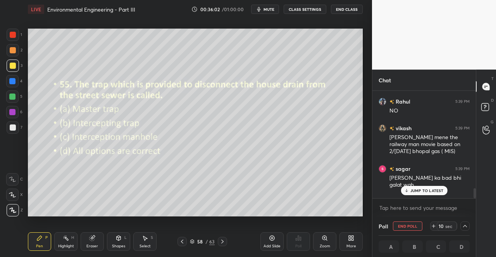
scroll to position [1484, 0]
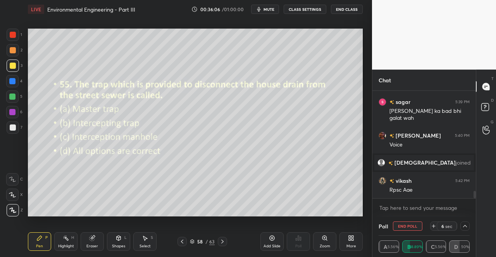
click at [269, 5] on button "mute" at bounding box center [265, 9] width 28 height 9
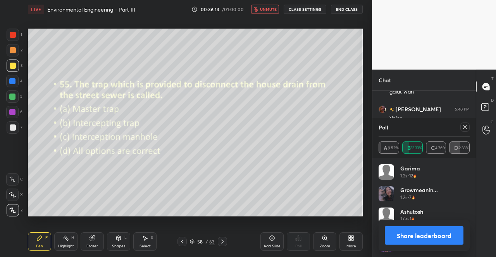
scroll to position [3, 2]
click at [464, 127] on icon at bounding box center [465, 127] width 4 height 4
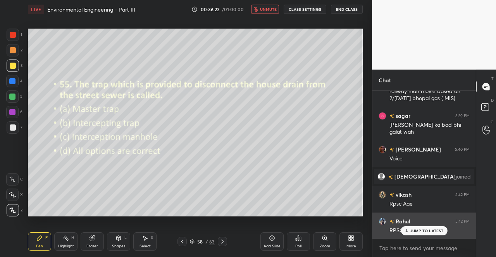
click at [406, 230] on icon at bounding box center [405, 231] width 5 height 5
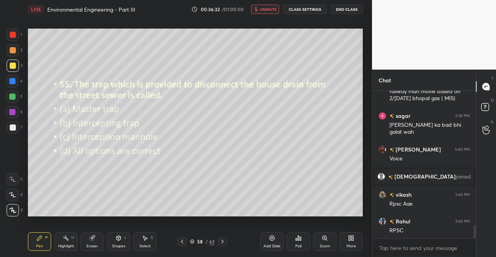
click at [223, 242] on icon at bounding box center [222, 242] width 2 height 4
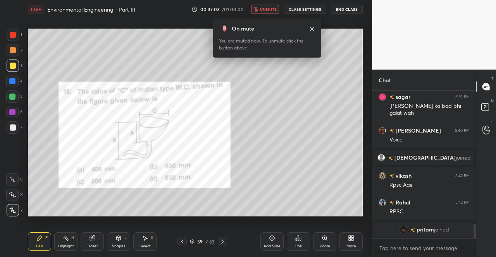
scroll to position [1374, 0]
click at [303, 52] on div "On mute You are muted now. To unmute click the button above" at bounding box center [267, 38] width 108 height 39
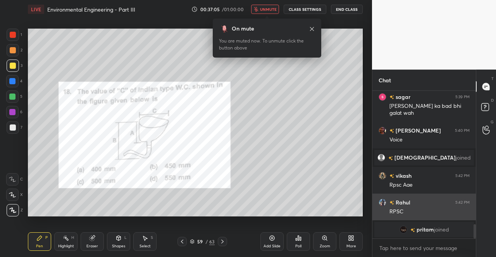
click at [311, 28] on icon at bounding box center [312, 29] width 6 height 6
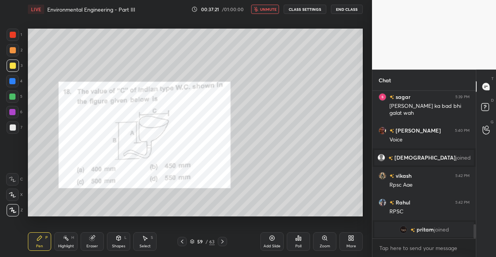
click at [10, 31] on div at bounding box center [13, 35] width 12 height 12
click at [10, 30] on div at bounding box center [13, 35] width 12 height 12
click at [305, 241] on div "Poll" at bounding box center [298, 242] width 23 height 19
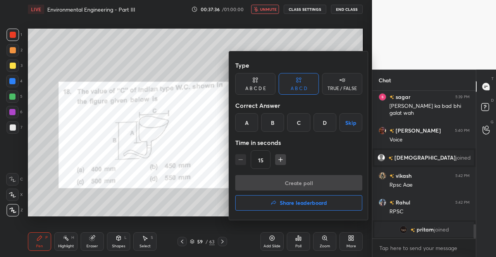
click at [296, 122] on div "C" at bounding box center [298, 122] width 23 height 19
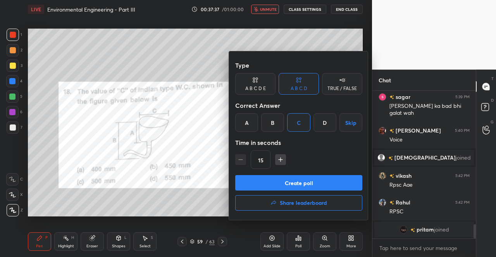
click at [279, 185] on button "Create poll" at bounding box center [298, 182] width 127 height 15
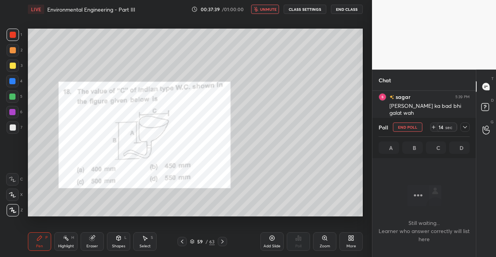
scroll to position [1441, 0]
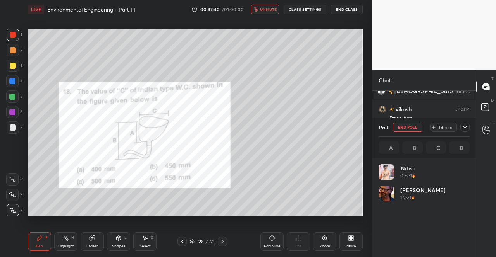
click at [465, 127] on icon at bounding box center [465, 127] width 6 height 6
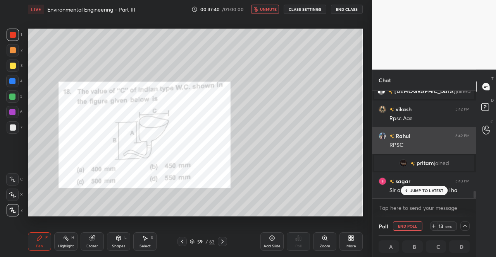
scroll to position [0, 2]
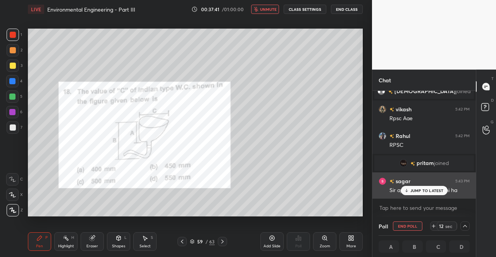
click at [431, 188] on div "JUMP TO LATEST" at bounding box center [423, 190] width 46 height 9
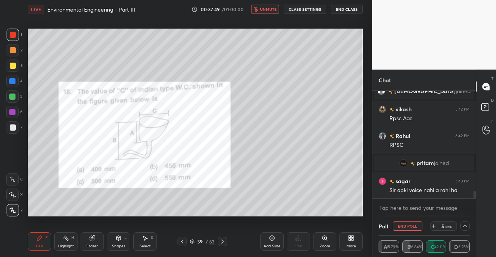
click at [38, 243] on div "Pen P" at bounding box center [39, 242] width 23 height 19
click at [39, 244] on div "Pen P" at bounding box center [39, 242] width 23 height 19
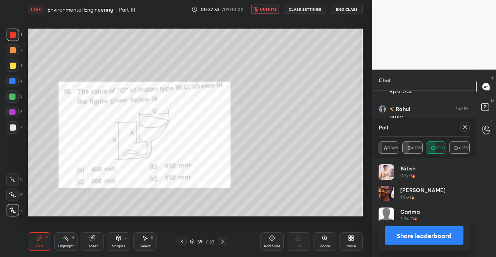
scroll to position [91, 89]
click at [467, 127] on icon at bounding box center [465, 127] width 6 height 6
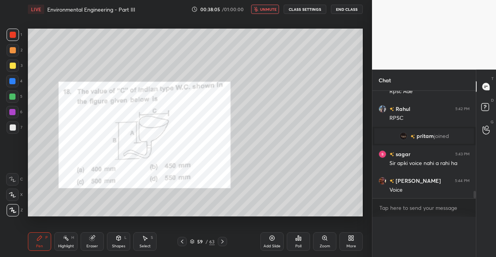
scroll to position [122, 101]
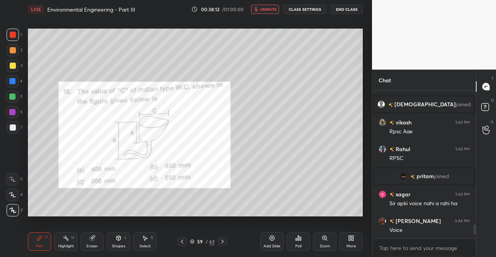
click at [35, 249] on div "Pen P" at bounding box center [39, 242] width 23 height 19
click at [37, 238] on icon at bounding box center [39, 238] width 6 height 6
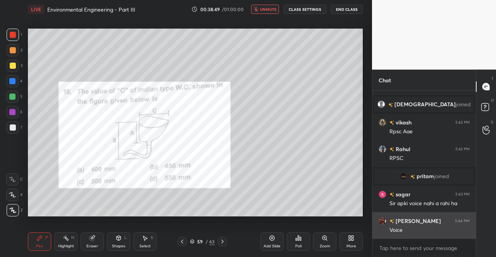
scroll to position [1440, 0]
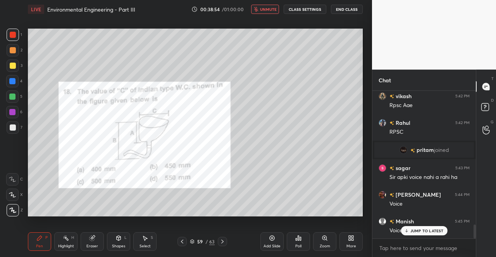
click at [269, 9] on span "unmute" at bounding box center [268, 9] width 17 height 5
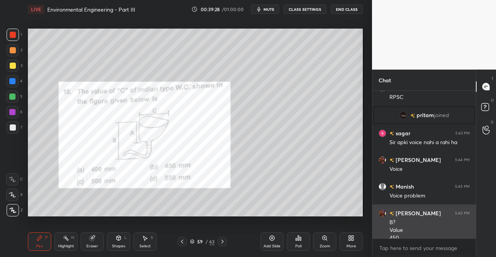
scroll to position [1483, 0]
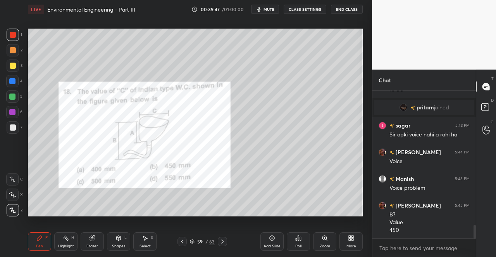
click at [182, 240] on icon at bounding box center [182, 242] width 6 height 6
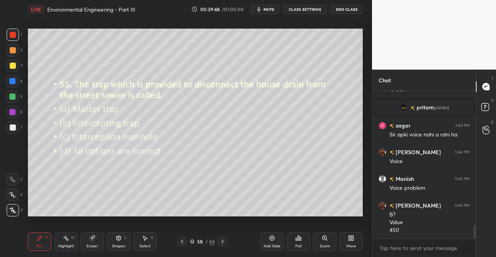
click at [224, 242] on icon at bounding box center [222, 242] width 6 height 6
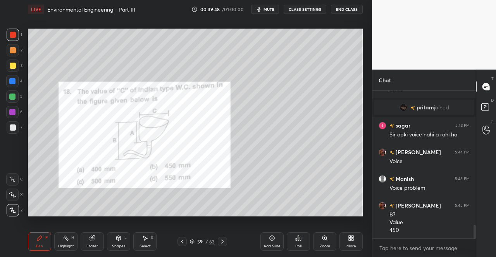
click at [225, 242] on icon at bounding box center [222, 242] width 6 height 6
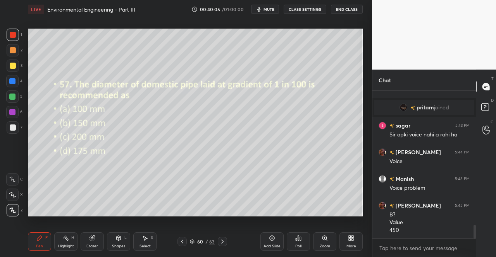
click at [295, 240] on icon at bounding box center [298, 238] width 6 height 6
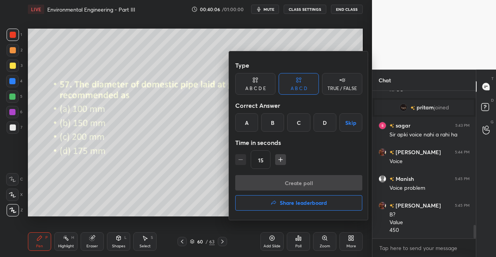
click at [276, 125] on div "B" at bounding box center [272, 122] width 23 height 19
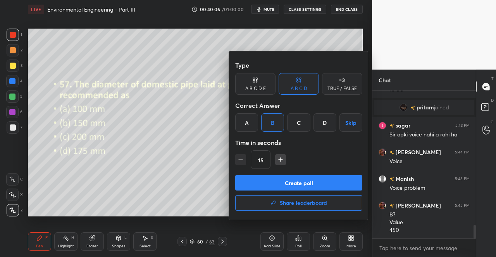
click at [285, 182] on button "Create poll" at bounding box center [298, 182] width 127 height 15
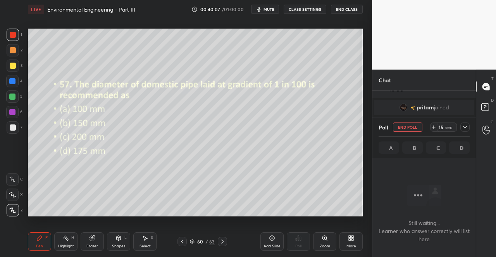
scroll to position [3, 2]
click at [467, 124] on div at bounding box center [464, 127] width 9 height 9
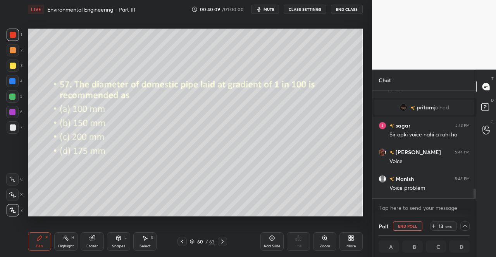
scroll to position [0, 2]
click at [273, 10] on span "mute" at bounding box center [268, 9] width 11 height 5
click at [465, 226] on icon at bounding box center [465, 226] width 4 height 2
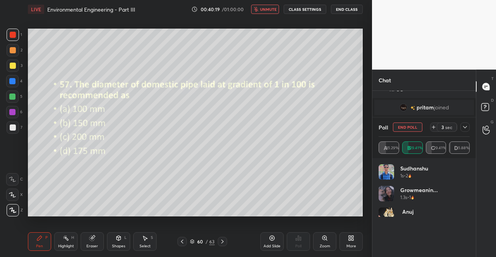
scroll to position [91, 89]
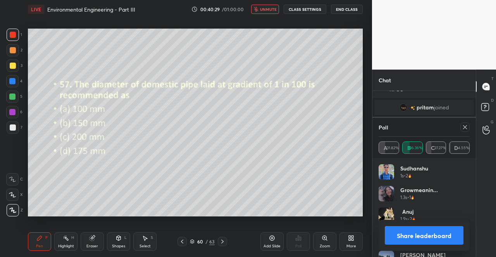
click at [465, 128] on icon at bounding box center [465, 127] width 6 height 6
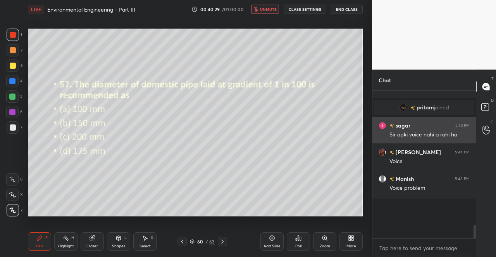
scroll to position [3, 2]
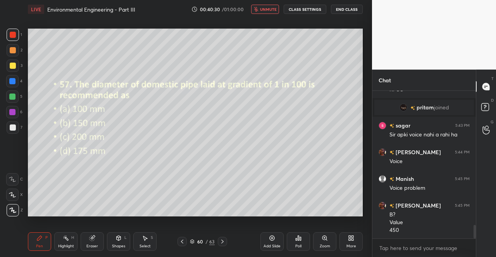
click at [41, 240] on icon at bounding box center [39, 238] width 6 height 6
click at [39, 240] on icon at bounding box center [39, 238] width 5 height 5
click at [42, 249] on div "Pen P" at bounding box center [39, 242] width 23 height 19
click at [46, 247] on div "Pen P" at bounding box center [39, 242] width 23 height 19
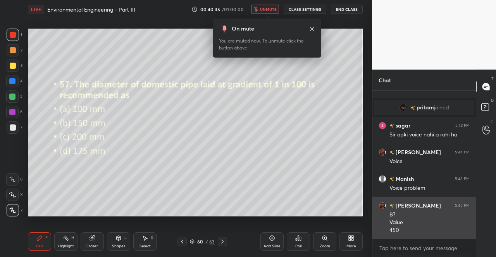
click at [314, 28] on icon at bounding box center [312, 29] width 6 height 6
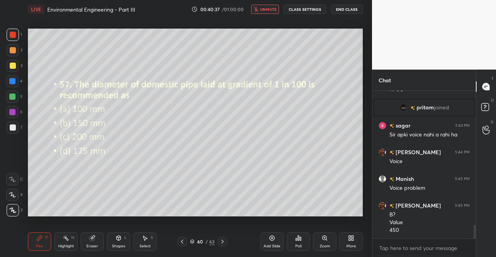
click at [34, 245] on div "Pen P" at bounding box center [39, 242] width 23 height 19
click at [33, 245] on div "Pen P" at bounding box center [39, 242] width 23 height 19
click at [95, 247] on div "Eraser" at bounding box center [92, 247] width 12 height 4
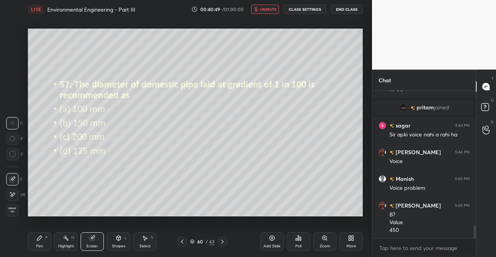
click at [97, 241] on div "Eraser" at bounding box center [92, 242] width 23 height 19
click at [39, 246] on div "Pen" at bounding box center [39, 247] width 7 height 4
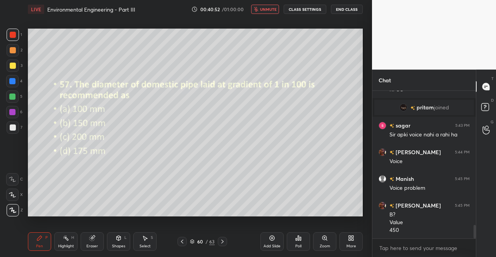
click at [40, 245] on div "Pen" at bounding box center [39, 247] width 7 height 4
click at [37, 244] on div "Pen P" at bounding box center [39, 242] width 23 height 19
click at [41, 242] on div "Pen P" at bounding box center [39, 242] width 23 height 19
click at [36, 247] on div "Pen" at bounding box center [39, 247] width 7 height 4
click at [42, 240] on icon at bounding box center [39, 238] width 6 height 6
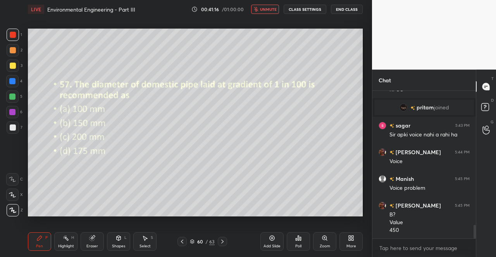
click at [40, 243] on div "Pen P" at bounding box center [39, 242] width 23 height 19
click at [38, 238] on icon at bounding box center [39, 238] width 6 height 6
click at [95, 240] on div "Eraser" at bounding box center [92, 242] width 23 height 19
click at [100, 232] on div "Pen P Highlight H Eraser Shapes L Select S 60 / 63 Add Slide Poll Zoom More" at bounding box center [195, 242] width 335 height 31
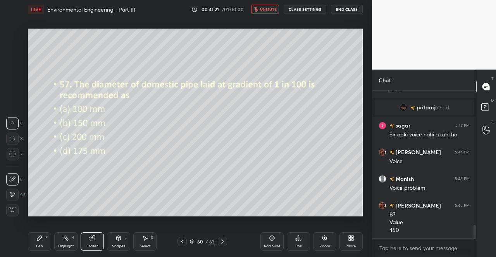
click at [37, 250] on div "Pen P" at bounding box center [39, 242] width 23 height 19
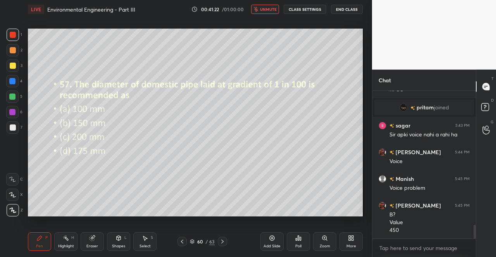
click at [36, 247] on div "Pen P" at bounding box center [39, 242] width 23 height 19
click at [94, 245] on div "Eraser" at bounding box center [92, 247] width 12 height 4
click at [94, 240] on icon at bounding box center [92, 238] width 6 height 6
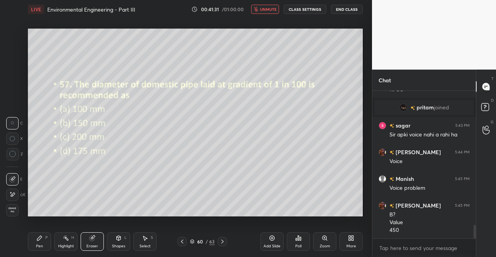
click at [36, 244] on div "Pen P" at bounding box center [39, 242] width 23 height 19
click at [46, 240] on div "P" at bounding box center [46, 238] width 2 height 4
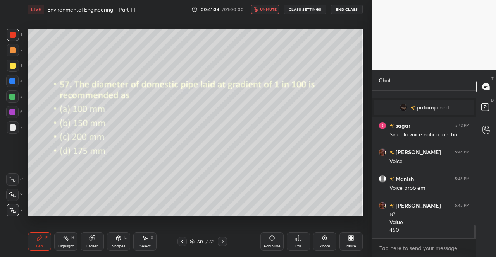
click at [94, 242] on div "Eraser" at bounding box center [92, 242] width 23 height 19
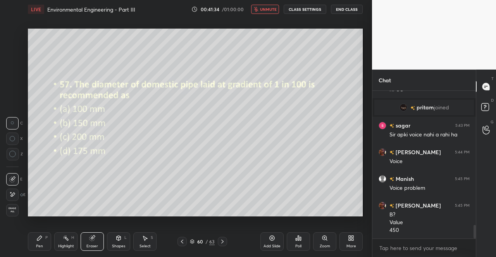
click at [94, 239] on icon at bounding box center [92, 238] width 6 height 6
click at [33, 244] on div "Pen P" at bounding box center [39, 242] width 23 height 19
click at [34, 249] on div "Pen P" at bounding box center [39, 242] width 23 height 19
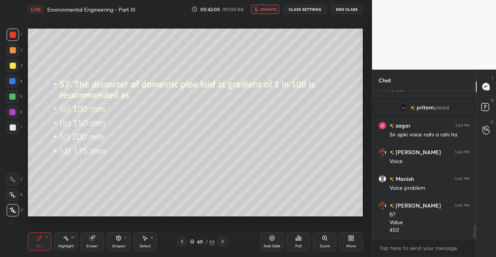
click at [37, 240] on icon at bounding box center [39, 238] width 5 height 5
click at [40, 242] on div "Pen P" at bounding box center [39, 242] width 23 height 19
click at [144, 243] on div "Select S" at bounding box center [144, 242] width 23 height 19
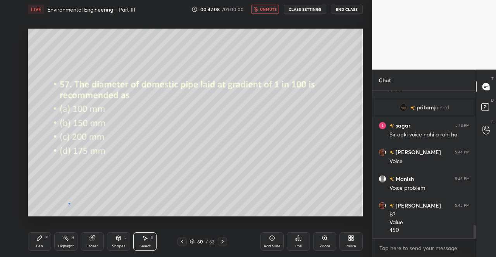
click at [69, 204] on div "0 ° Undo Copy Duplicate Duplicate to new slide Delete" at bounding box center [195, 123] width 335 height 188
click at [63, 204] on div "0 ° Undo Copy Duplicate Duplicate to new slide Delete" at bounding box center [195, 123] width 335 height 188
click at [37, 239] on icon at bounding box center [39, 238] width 6 height 6
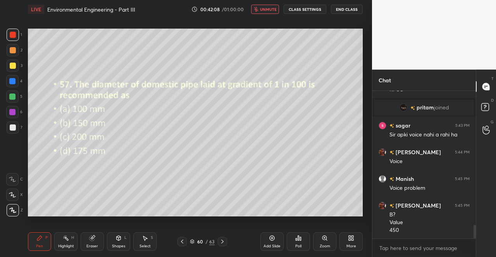
click at [32, 249] on div "Pen P" at bounding box center [39, 242] width 23 height 19
click at [34, 251] on div "Pen P" at bounding box center [39, 242] width 23 height 19
click at [95, 239] on div "Eraser" at bounding box center [92, 242] width 23 height 19
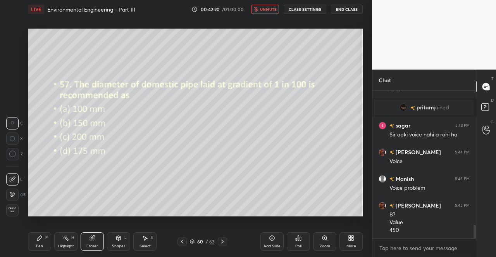
click at [98, 239] on div "Eraser" at bounding box center [92, 242] width 23 height 19
click at [38, 248] on div "Pen" at bounding box center [39, 247] width 7 height 4
click at [37, 248] on div "Pen" at bounding box center [39, 247] width 7 height 4
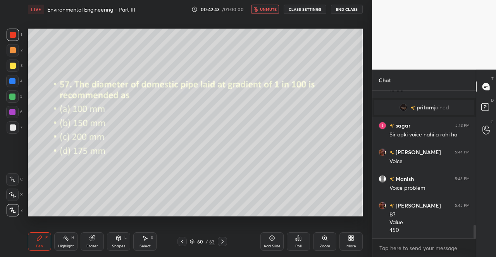
click at [38, 246] on div "Pen" at bounding box center [39, 247] width 7 height 4
click at [47, 245] on div "Pen P" at bounding box center [39, 242] width 23 height 19
click at [34, 251] on div "Pen P" at bounding box center [39, 242] width 23 height 19
click at [34, 247] on div "Pen P" at bounding box center [39, 242] width 23 height 19
click at [146, 234] on div "Select S" at bounding box center [144, 242] width 23 height 19
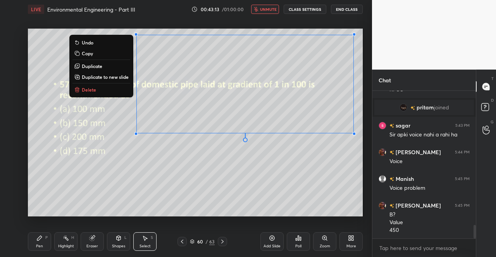
click at [173, 173] on div "0 ° Undo Copy Duplicate Duplicate to new slide Delete" at bounding box center [195, 123] width 335 height 188
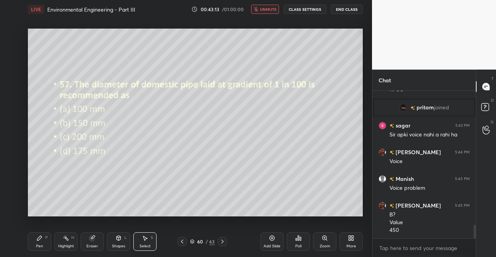
click at [42, 239] on icon at bounding box center [39, 238] width 6 height 6
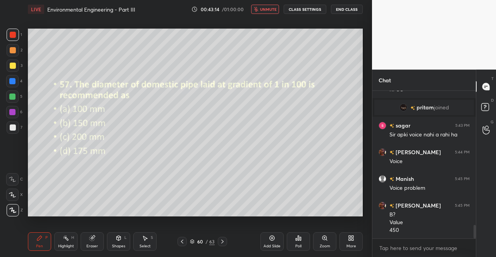
click at [46, 234] on div "Pen P" at bounding box center [39, 242] width 23 height 19
click at [34, 240] on div "Pen P" at bounding box center [39, 242] width 23 height 19
click at [36, 234] on div "Pen P" at bounding box center [39, 242] width 23 height 19
click at [90, 242] on div "Eraser" at bounding box center [92, 242] width 23 height 19
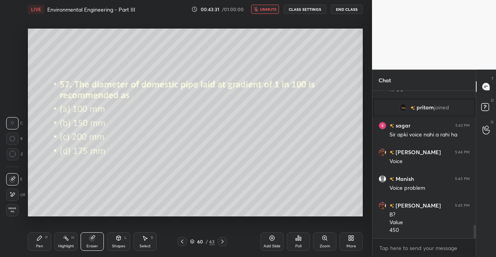
click at [98, 232] on div "Pen P Highlight H Eraser Shapes L Select S 60 / 63 Add Slide Poll Zoom More" at bounding box center [195, 242] width 335 height 31
click at [29, 243] on div "Pen P" at bounding box center [39, 242] width 23 height 19
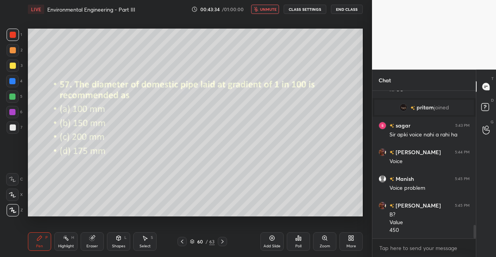
click at [28, 246] on div "Pen P" at bounding box center [39, 242] width 23 height 19
click at [32, 251] on div "Pen P" at bounding box center [39, 242] width 23 height 19
click at [34, 249] on div "Pen P" at bounding box center [39, 242] width 23 height 19
click at [42, 245] on div "Pen" at bounding box center [39, 247] width 7 height 4
click at [42, 248] on div "Pen" at bounding box center [39, 247] width 7 height 4
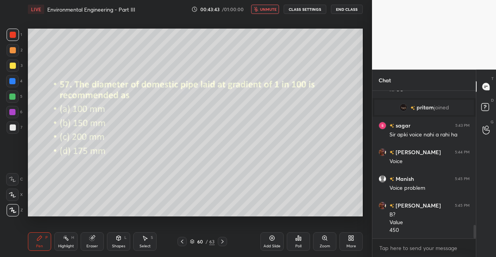
click at [38, 246] on div "Pen" at bounding box center [39, 247] width 7 height 4
click at [23, 242] on div "1 2 3 4 5 6 7 C X Z C X Z E E Erase all H H LIVE Environmental Engineering - Pa…" at bounding box center [182, 128] width 365 height 257
click at [34, 244] on div "Pen P" at bounding box center [39, 242] width 23 height 19
click at [117, 240] on icon at bounding box center [119, 238] width 4 height 5
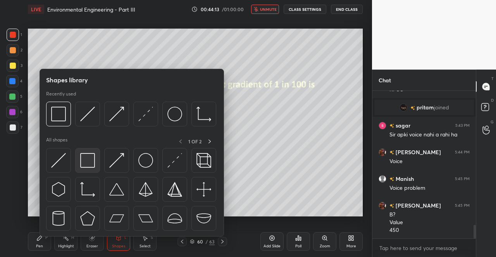
click at [88, 162] on img at bounding box center [87, 160] width 15 height 15
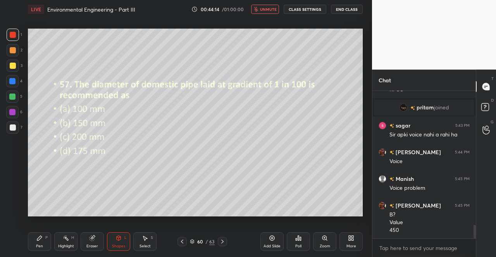
click at [7, 69] on div at bounding box center [13, 66] width 12 height 12
click at [107, 242] on div "Shapes L" at bounding box center [118, 242] width 23 height 19
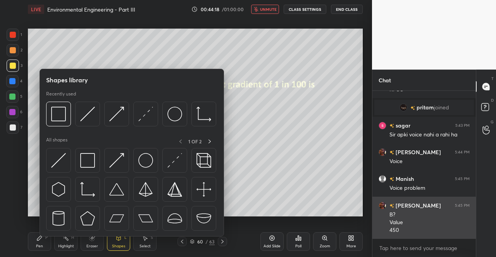
click at [63, 158] on img at bounding box center [58, 160] width 15 height 15
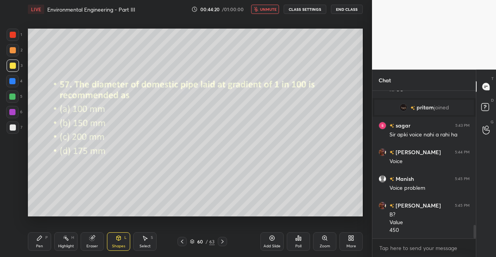
click at [10, 67] on div at bounding box center [13, 66] width 6 height 6
click at [50, 245] on div "Pen P" at bounding box center [39, 242] width 23 height 19
click at [42, 242] on div "Pen P" at bounding box center [39, 242] width 23 height 19
click at [10, 63] on div at bounding box center [13, 66] width 6 height 6
click at [13, 70] on div at bounding box center [13, 66] width 12 height 12
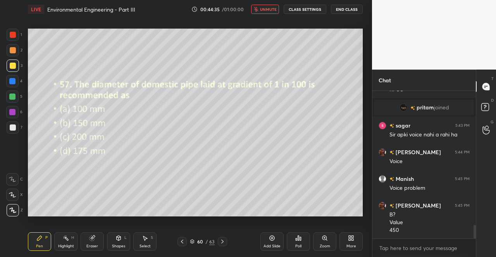
click at [27, 251] on div "LIVE Environmental Engineering - Part III 00:44:35 / 01:00:00 unmute CLASS SETT…" at bounding box center [195, 128] width 341 height 257
click at [39, 239] on icon at bounding box center [39, 238] width 5 height 5
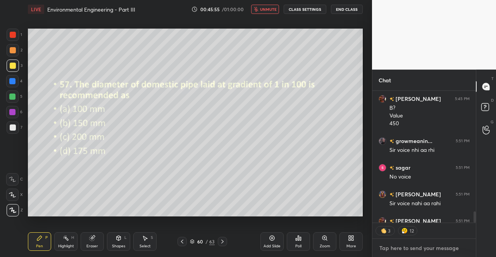
click at [409, 253] on textarea at bounding box center [423, 248] width 91 height 12
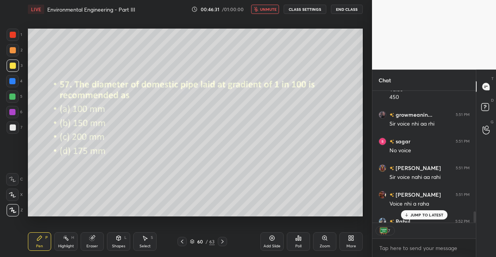
click at [42, 243] on div "Pen P" at bounding box center [39, 242] width 23 height 19
click at [39, 242] on div "Pen P" at bounding box center [39, 242] width 23 height 19
click at [40, 240] on icon at bounding box center [39, 238] width 6 height 6
click at [41, 241] on icon at bounding box center [39, 238] width 6 height 6
click at [415, 216] on p "JUMP TO LATEST" at bounding box center [426, 215] width 33 height 5
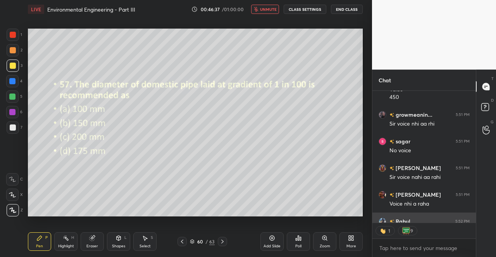
scroll to position [1618, 0]
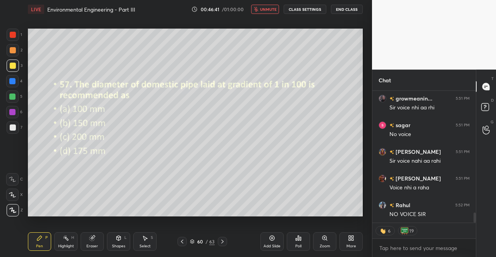
click at [34, 245] on div "Pen P" at bounding box center [39, 242] width 23 height 19
click at [38, 244] on div "Pen P" at bounding box center [39, 242] width 23 height 19
click at [36, 245] on div "Pen" at bounding box center [39, 247] width 7 height 4
click at [37, 246] on div "Pen" at bounding box center [39, 247] width 7 height 4
click at [43, 247] on div "Pen P" at bounding box center [39, 242] width 23 height 19
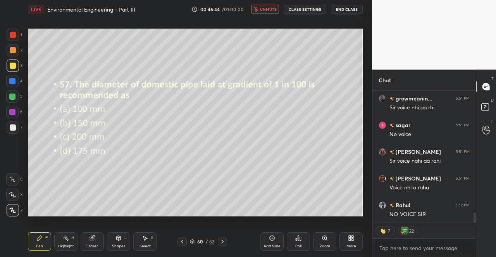
click at [47, 244] on div "Pen P" at bounding box center [39, 242] width 23 height 19
click at [37, 247] on div "Pen" at bounding box center [39, 247] width 7 height 4
click at [37, 245] on div "Pen" at bounding box center [39, 247] width 7 height 4
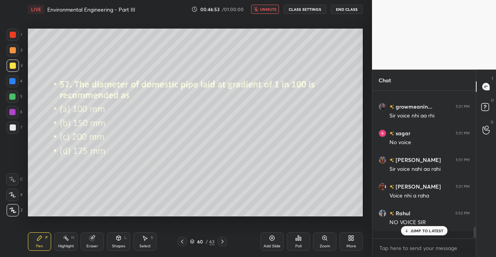
scroll to position [1601, 0]
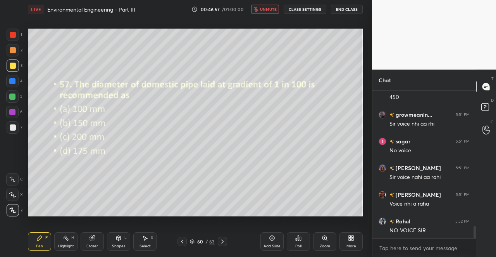
click at [224, 242] on icon at bounding box center [222, 242] width 6 height 6
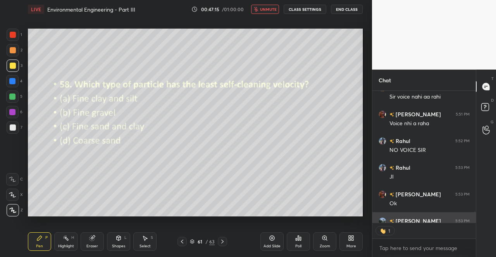
scroll to position [3, 2]
click at [304, 242] on div "Poll" at bounding box center [298, 242] width 23 height 19
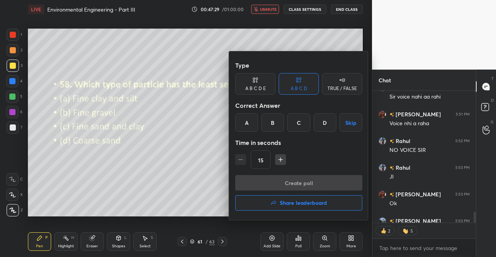
click at [251, 118] on div "A" at bounding box center [246, 122] width 23 height 19
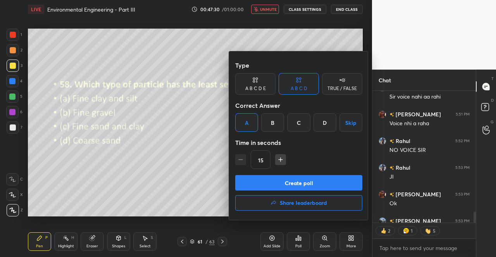
click at [280, 181] on button "Create poll" at bounding box center [298, 182] width 127 height 15
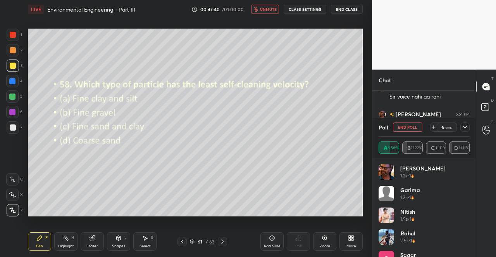
scroll to position [1722, 0]
click at [467, 126] on icon at bounding box center [465, 127] width 6 height 6
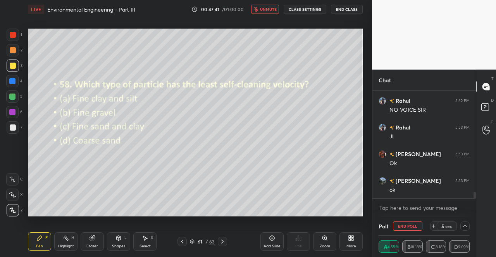
scroll to position [0, 2]
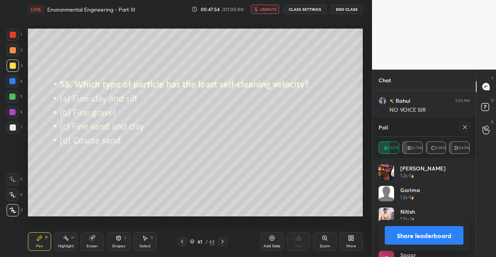
click at [464, 126] on icon at bounding box center [465, 127] width 6 height 6
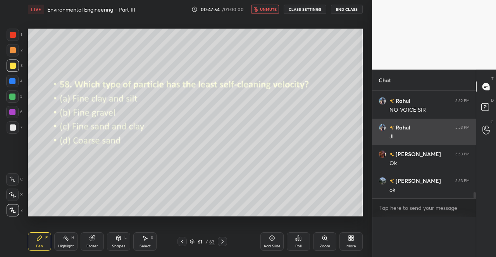
scroll to position [34, 89]
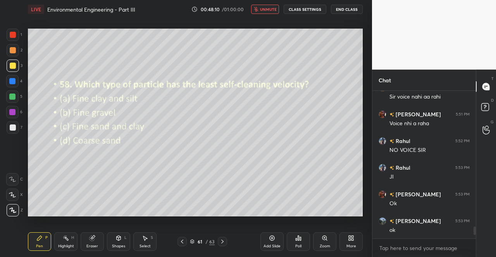
click at [86, 246] on div "Eraser" at bounding box center [92, 242] width 23 height 19
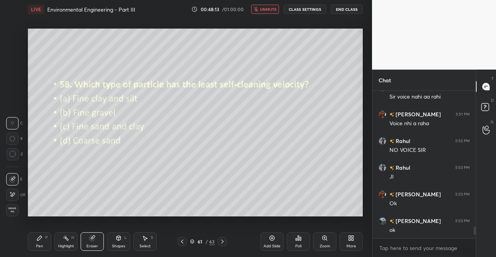
click at [41, 237] on icon at bounding box center [39, 238] width 6 height 6
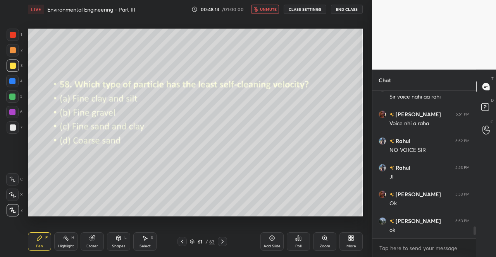
click at [44, 239] on div "Pen P" at bounding box center [39, 242] width 23 height 19
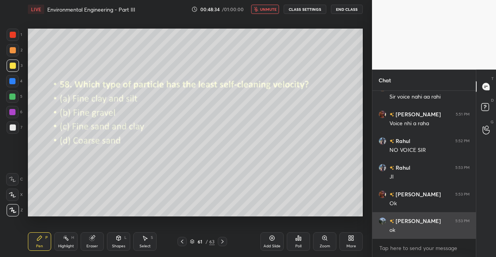
click at [264, 6] on button "unmute" at bounding box center [265, 9] width 28 height 9
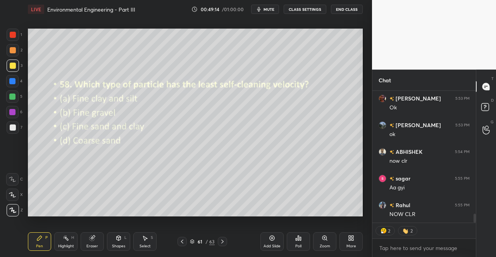
scroll to position [1805, 0]
click at [223, 241] on icon at bounding box center [222, 242] width 6 height 6
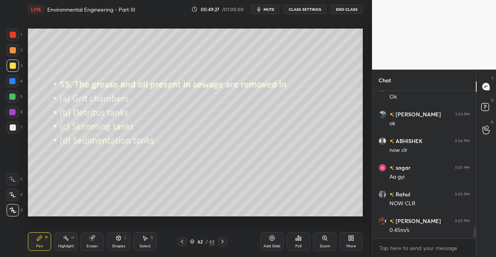
scroll to position [1789, 0]
click at [297, 238] on icon at bounding box center [298, 238] width 6 height 6
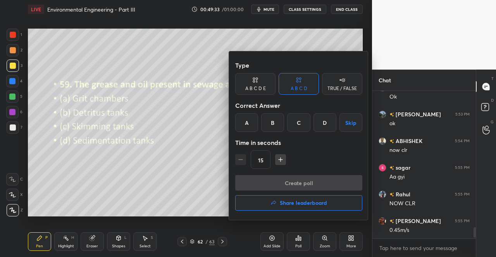
click at [175, 196] on div at bounding box center [248, 128] width 496 height 257
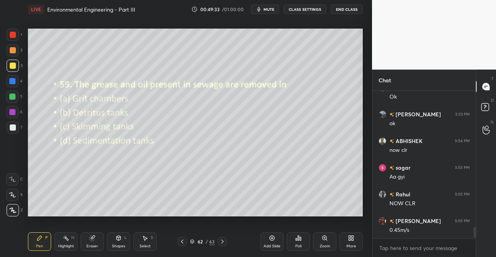
click at [183, 243] on icon at bounding box center [182, 242] width 6 height 6
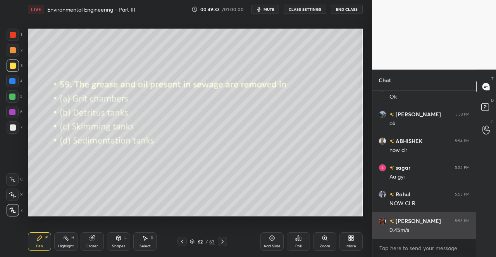
click at [184, 238] on div at bounding box center [181, 241] width 9 height 9
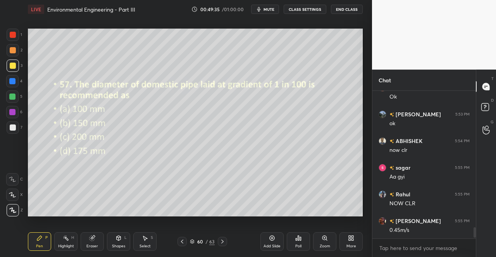
click at [226, 240] on div at bounding box center [222, 241] width 9 height 9
click at [223, 242] on icon at bounding box center [222, 242] width 2 height 4
click at [294, 241] on div "Poll" at bounding box center [298, 242] width 23 height 19
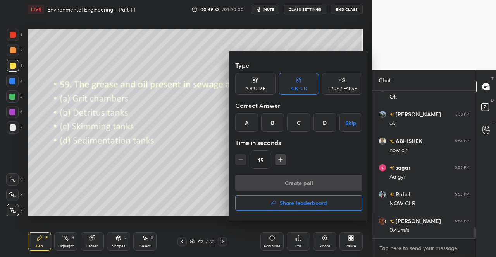
click at [307, 123] on div "C" at bounding box center [298, 122] width 23 height 19
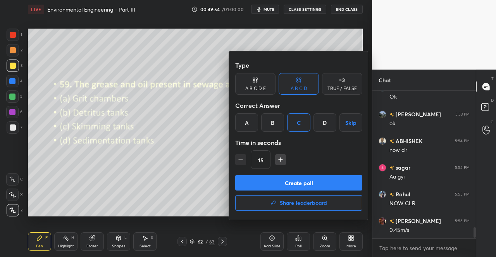
click at [302, 181] on button "Create poll" at bounding box center [298, 182] width 127 height 15
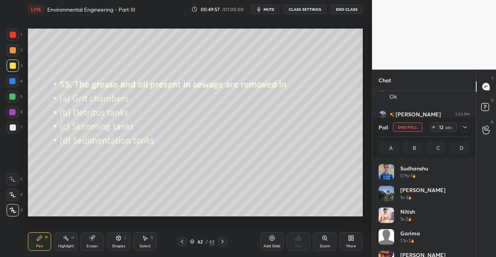
scroll to position [91, 89]
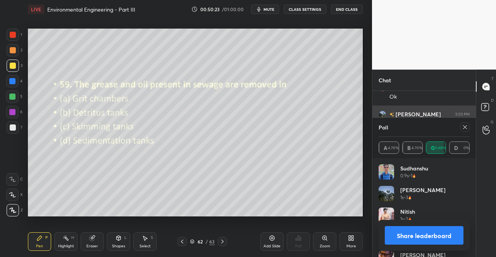
click at [465, 128] on icon at bounding box center [465, 127] width 6 height 6
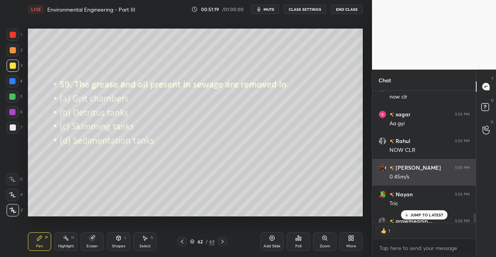
scroll to position [1877, 0]
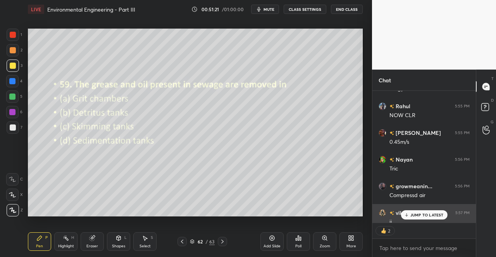
click at [415, 215] on p "JUMP TO LATEST" at bounding box center [426, 215] width 33 height 5
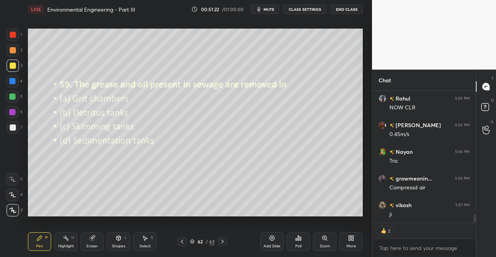
scroll to position [1912, 0]
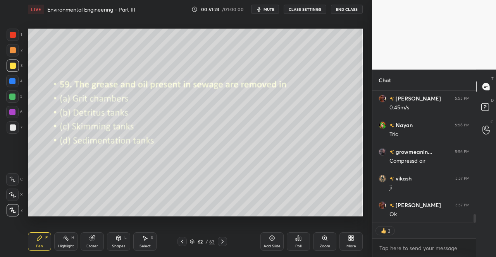
click at [226, 239] on div at bounding box center [222, 241] width 9 height 9
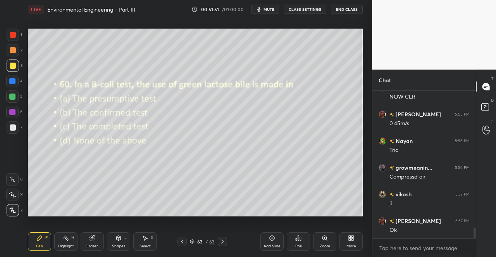
click at [294, 244] on div "Poll" at bounding box center [298, 242] width 23 height 19
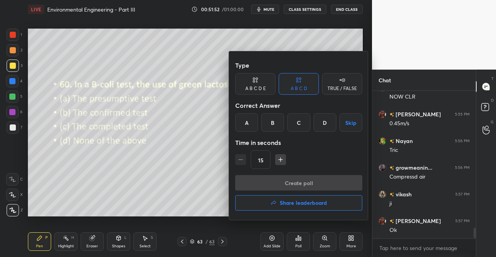
click at [244, 125] on div "A" at bounding box center [246, 122] width 23 height 19
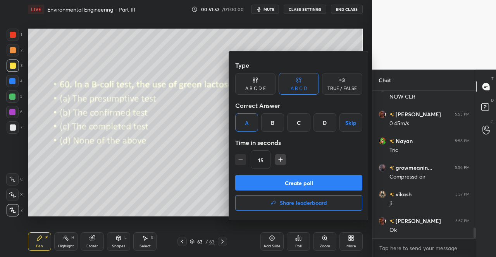
click at [287, 185] on button "Create poll" at bounding box center [298, 182] width 127 height 15
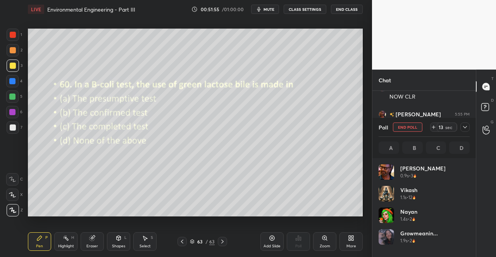
scroll to position [91, 89]
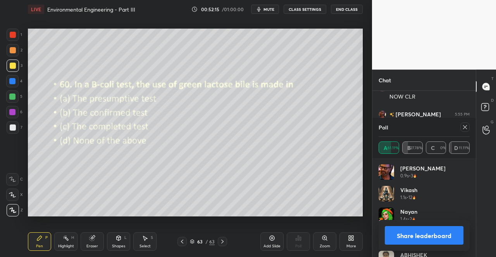
click at [463, 127] on icon at bounding box center [465, 127] width 6 height 6
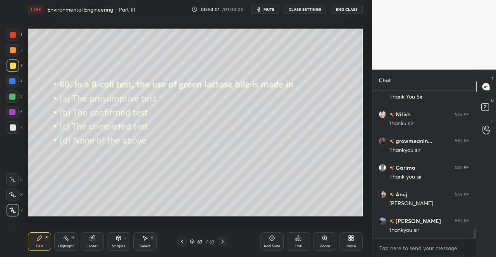
scroll to position [2136, 0]
click at [264, 9] on button "mute" at bounding box center [265, 9] width 28 height 9
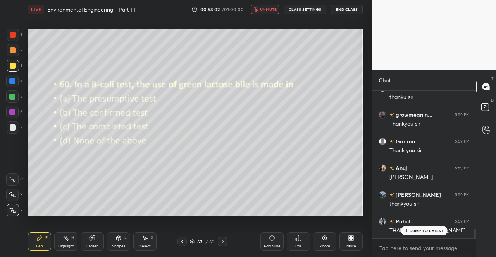
click at [264, 9] on span "unmute" at bounding box center [268, 9] width 17 height 5
click at [264, 9] on button "mute" at bounding box center [265, 9] width 28 height 9
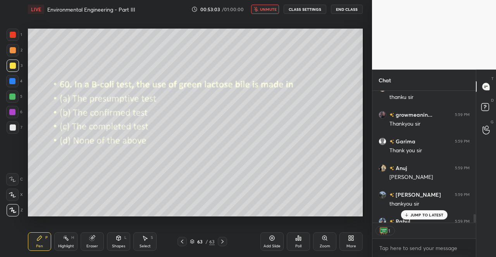
scroll to position [3, 2]
click at [350, 13] on button "End Class" at bounding box center [347, 9] width 32 height 9
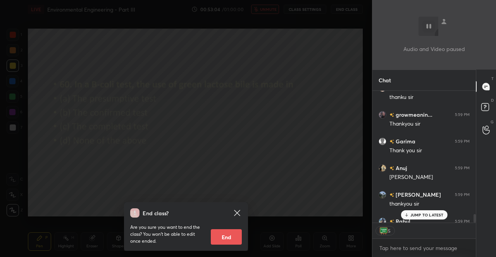
click at [239, 238] on button "End" at bounding box center [226, 237] width 31 height 15
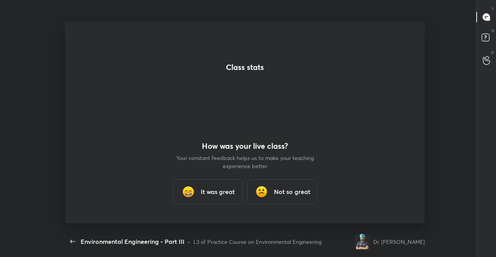
scroll to position [2061, 0]
type textarea "x"
